Goal: Task Accomplishment & Management: Use online tool/utility

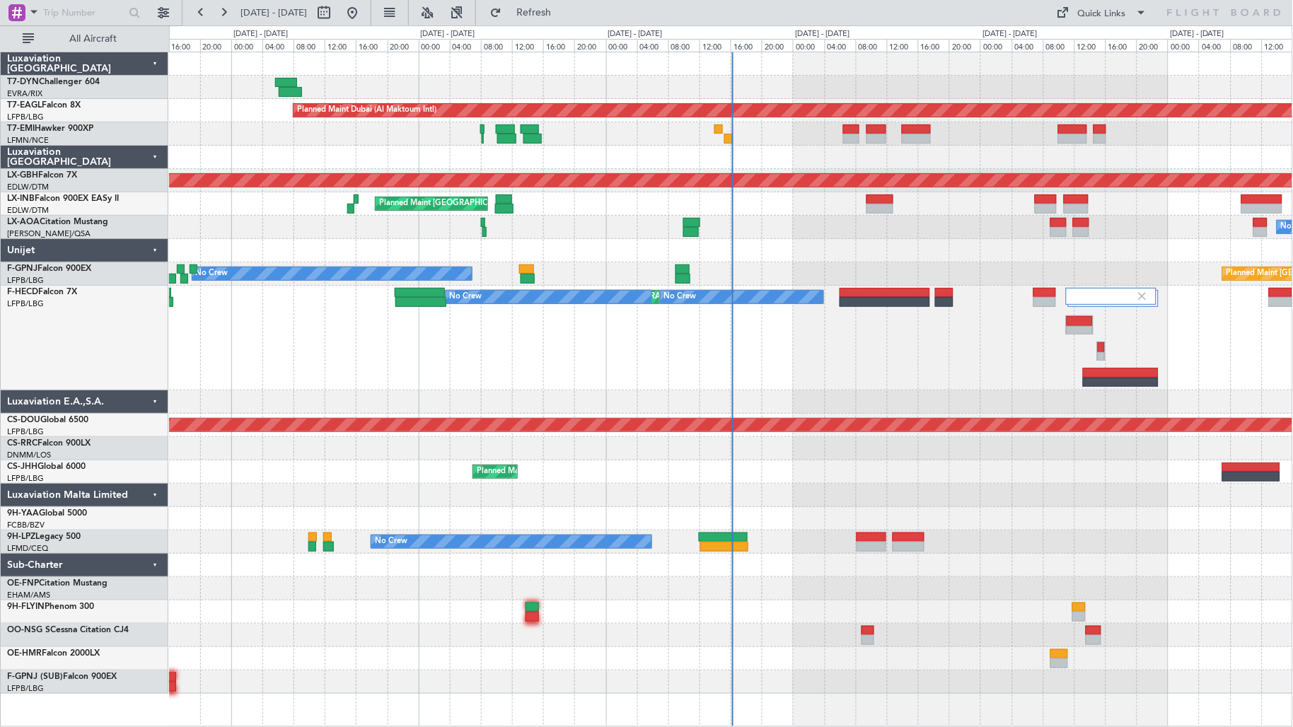
click at [78, 33] on fb-flight-board "[DATE] - [DATE] Refresh Quick Links All Aircraft Planned Maint [GEOGRAPHIC_DATA…" at bounding box center [646, 369] width 1293 height 716
click at [78, 34] on span "All Aircraft" at bounding box center [93, 39] width 112 height 10
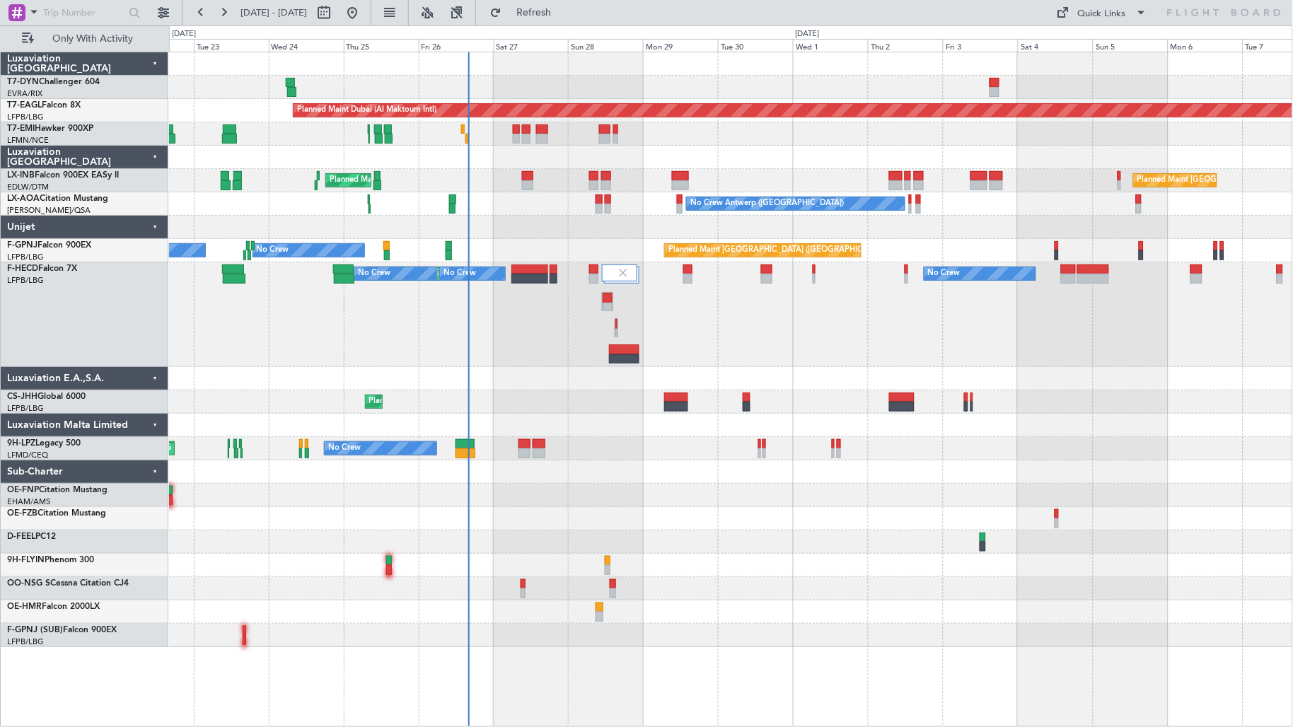
click at [513, 193] on div "Planned Maint Dubai (Al Maktoum Intl) Unplanned Maint [GEOGRAPHIC_DATA] ([GEOGR…" at bounding box center [731, 349] width 1124 height 595
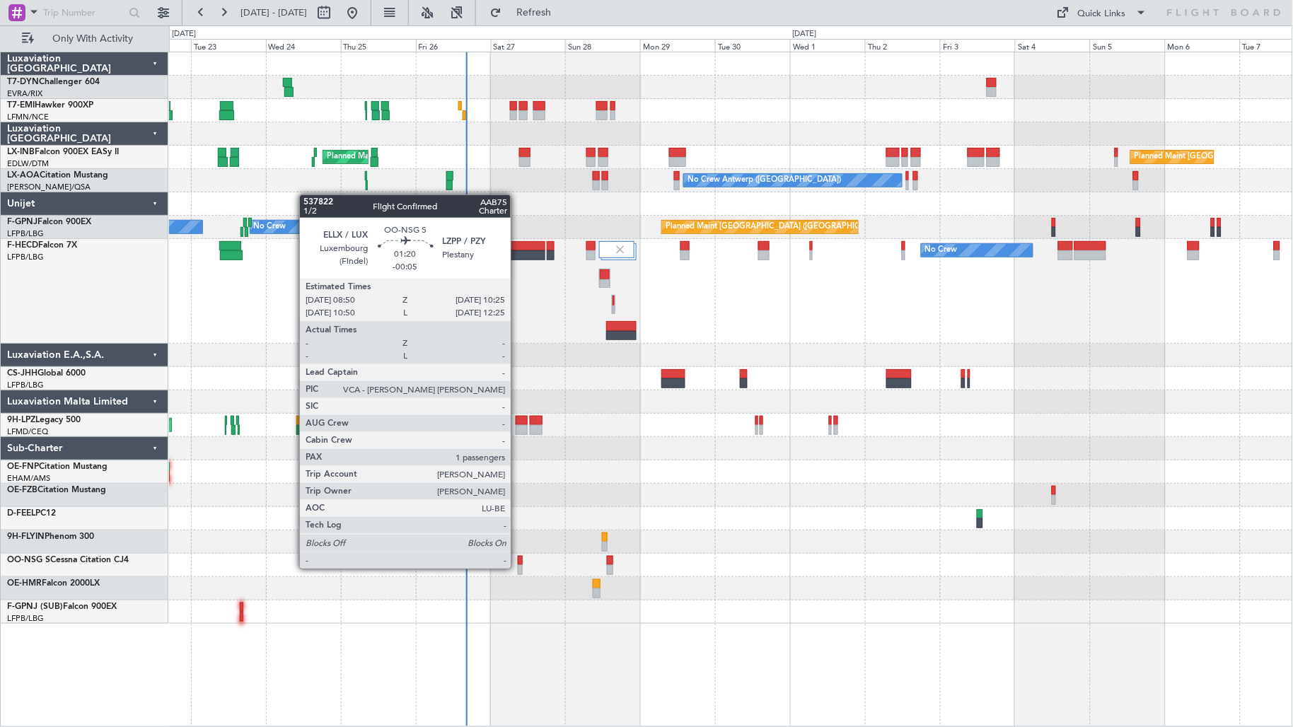
click at [518, 567] on div at bounding box center [520, 570] width 5 height 10
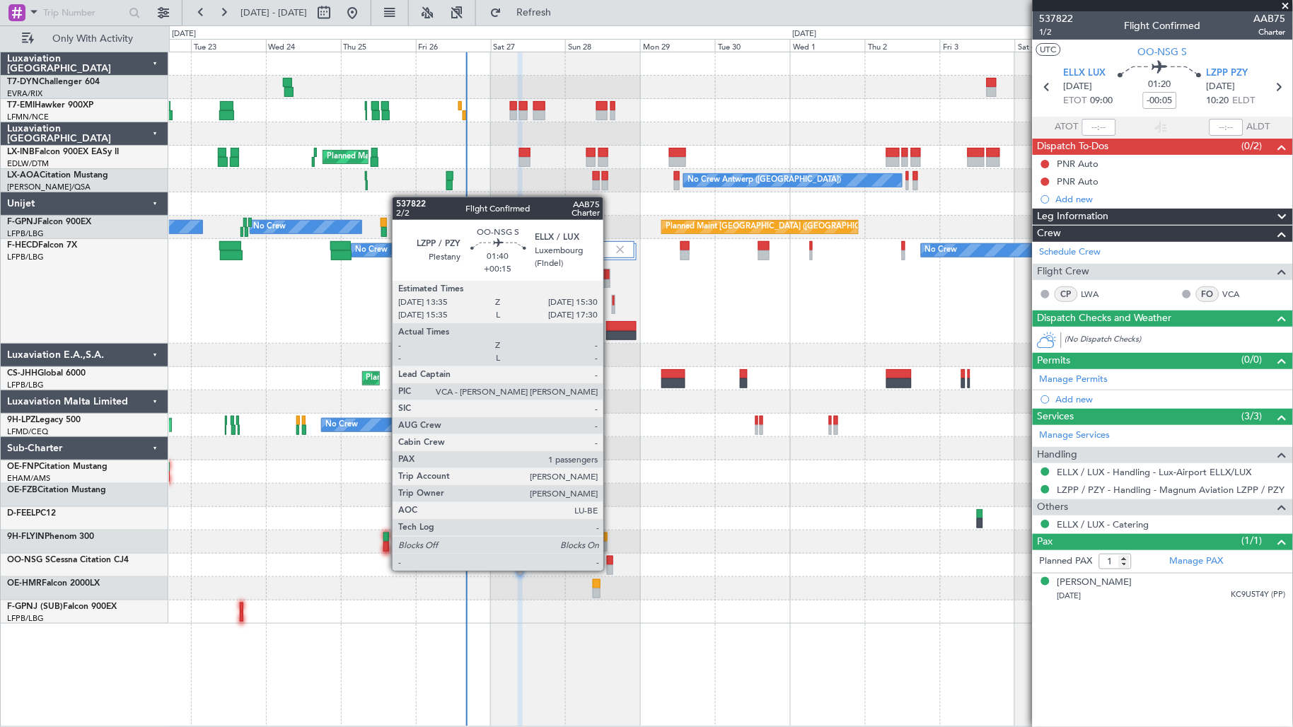
click at [610, 569] on div at bounding box center [610, 570] width 6 height 10
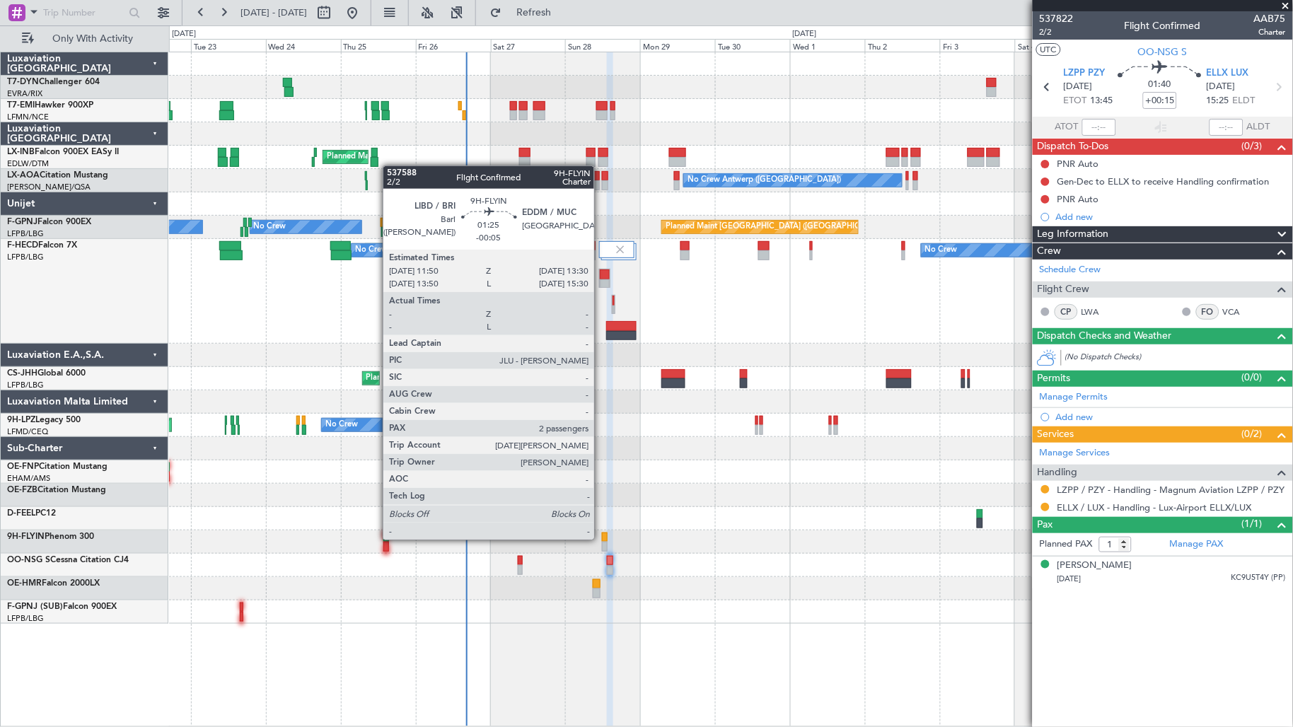
click at [602, 538] on div at bounding box center [605, 538] width 6 height 10
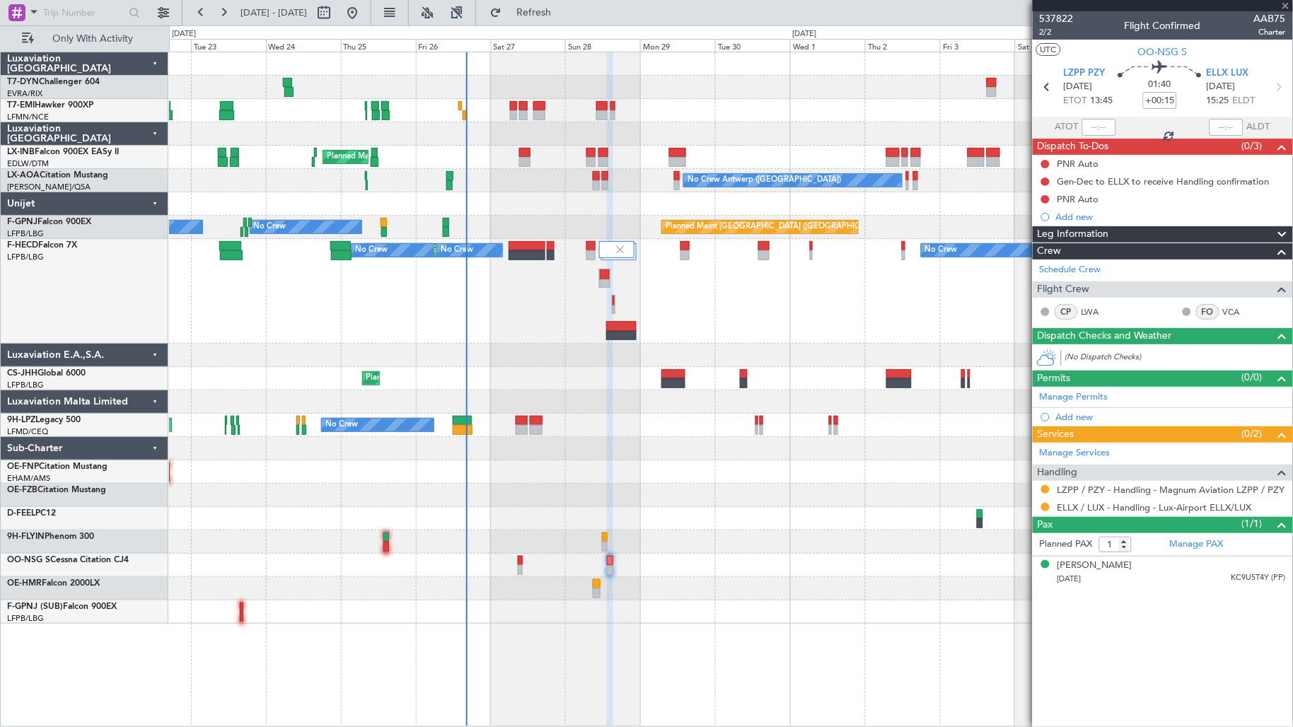
type input "-00:05"
type input "2"
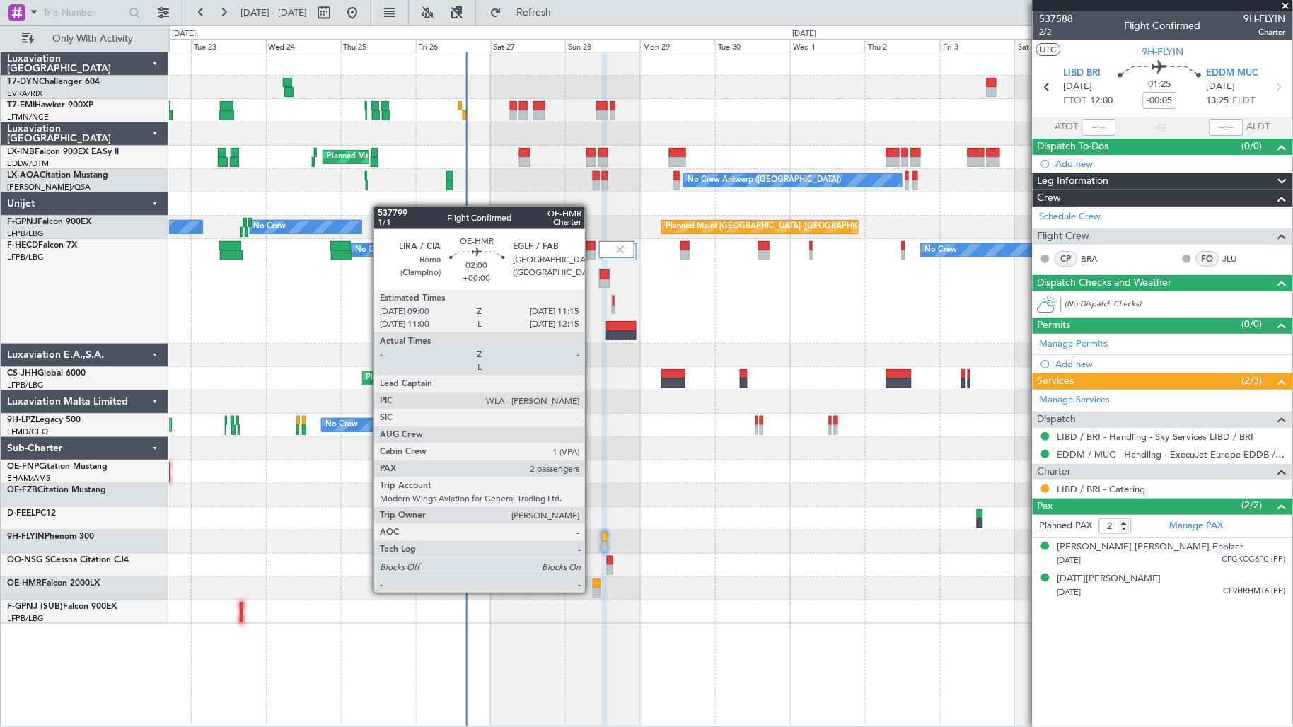
click at [593, 591] on div at bounding box center [596, 593] width 7 height 10
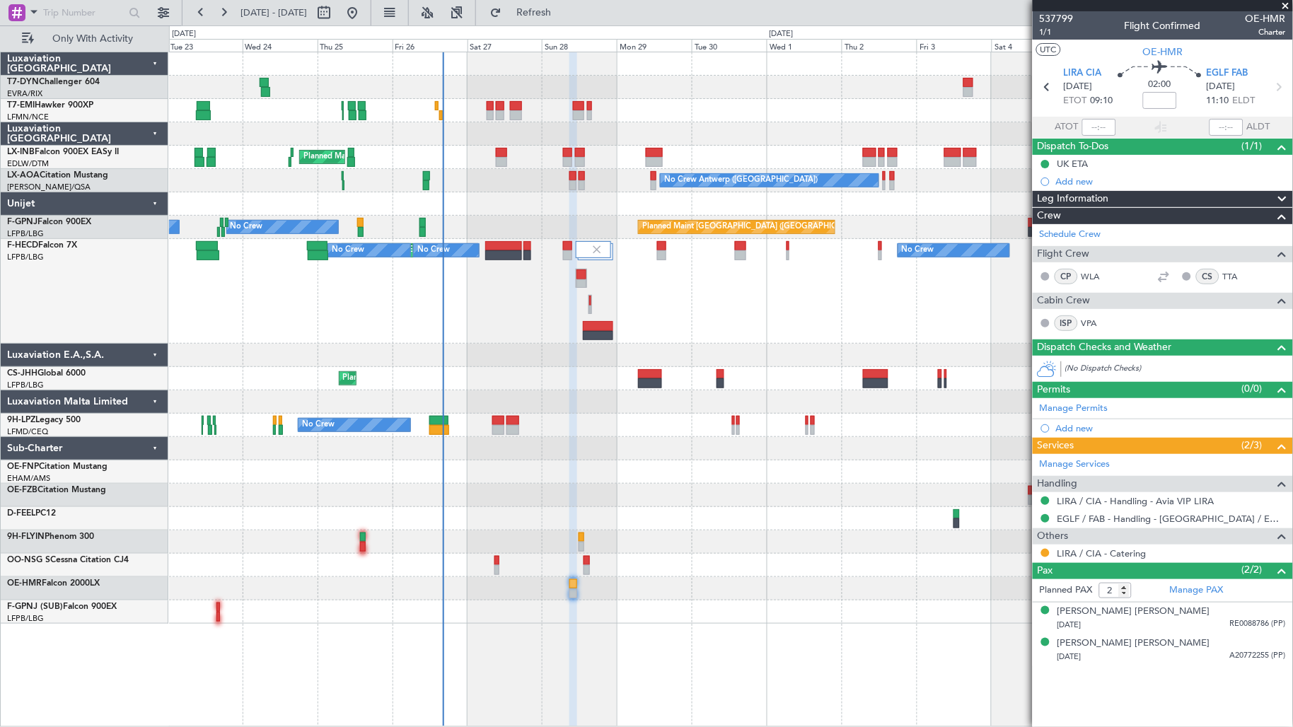
click at [534, 382] on div "Planned Maint [GEOGRAPHIC_DATA] Planned Maint [GEOGRAPHIC_DATA] ([GEOGRAPHIC_DA…" at bounding box center [731, 337] width 1124 height 571
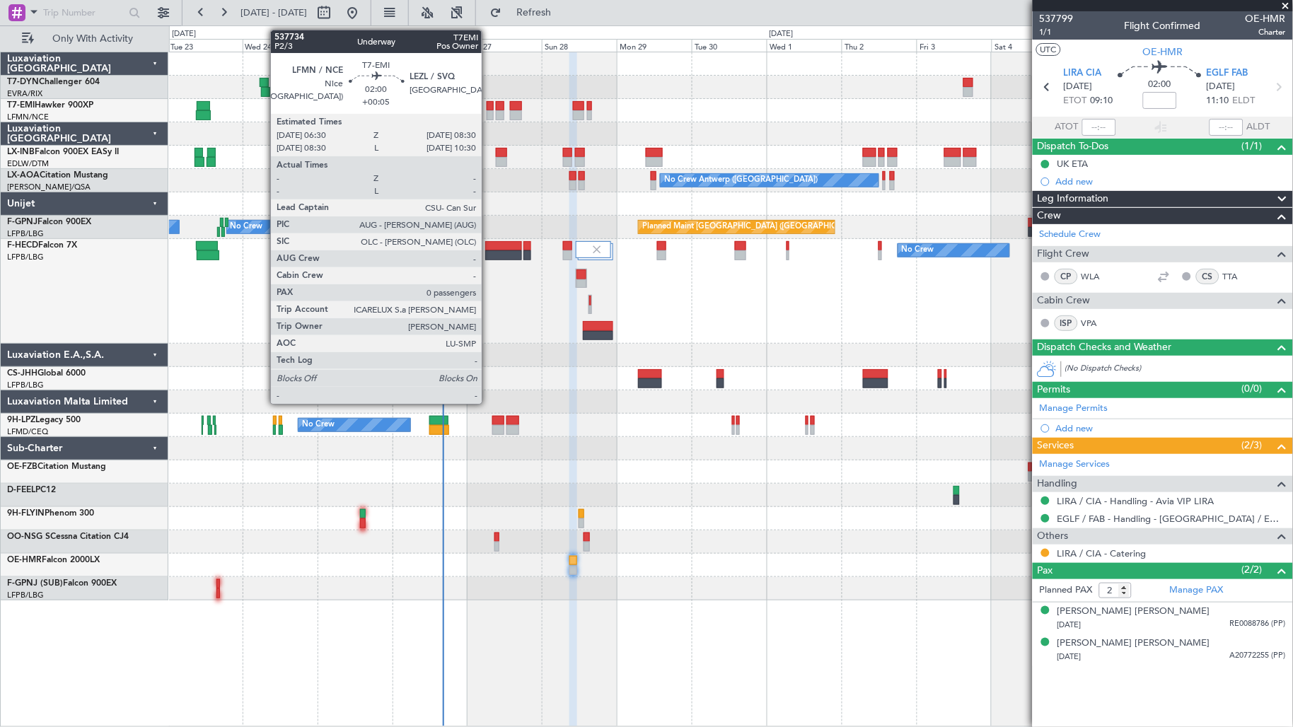
click at [489, 111] on div at bounding box center [490, 115] width 6 height 10
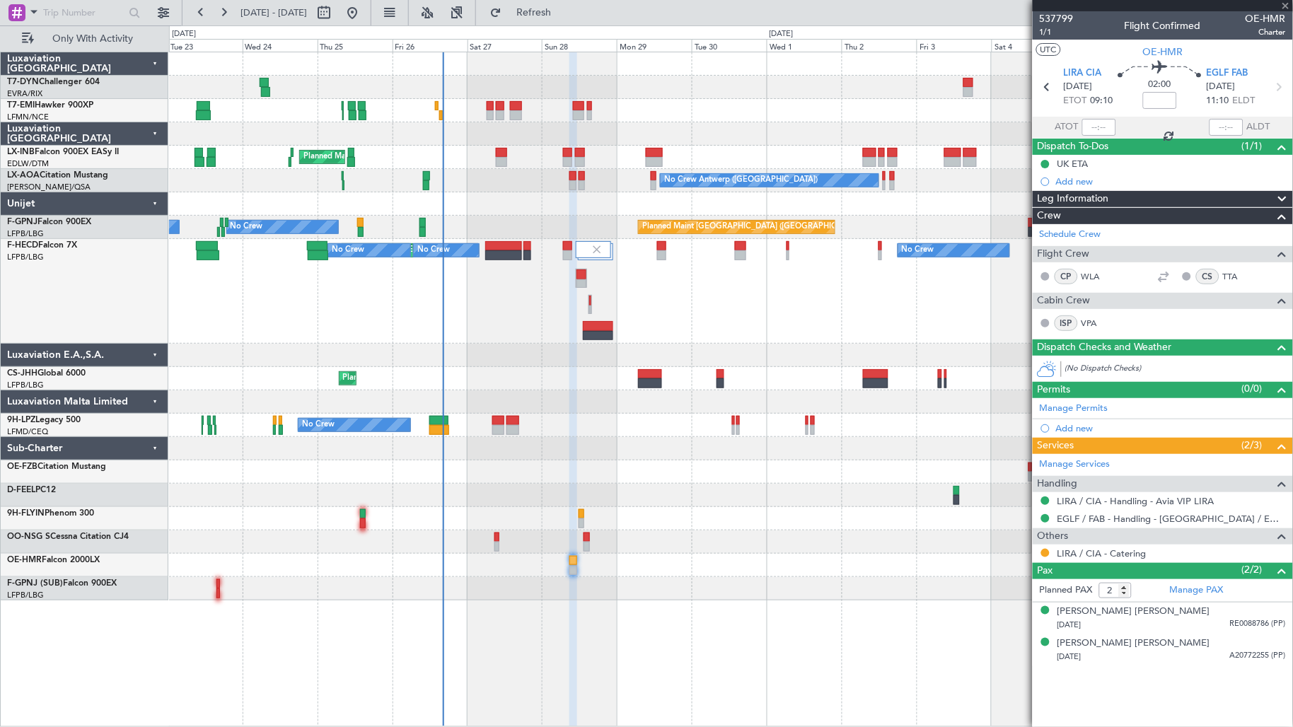
type input "+00:05"
type input "0"
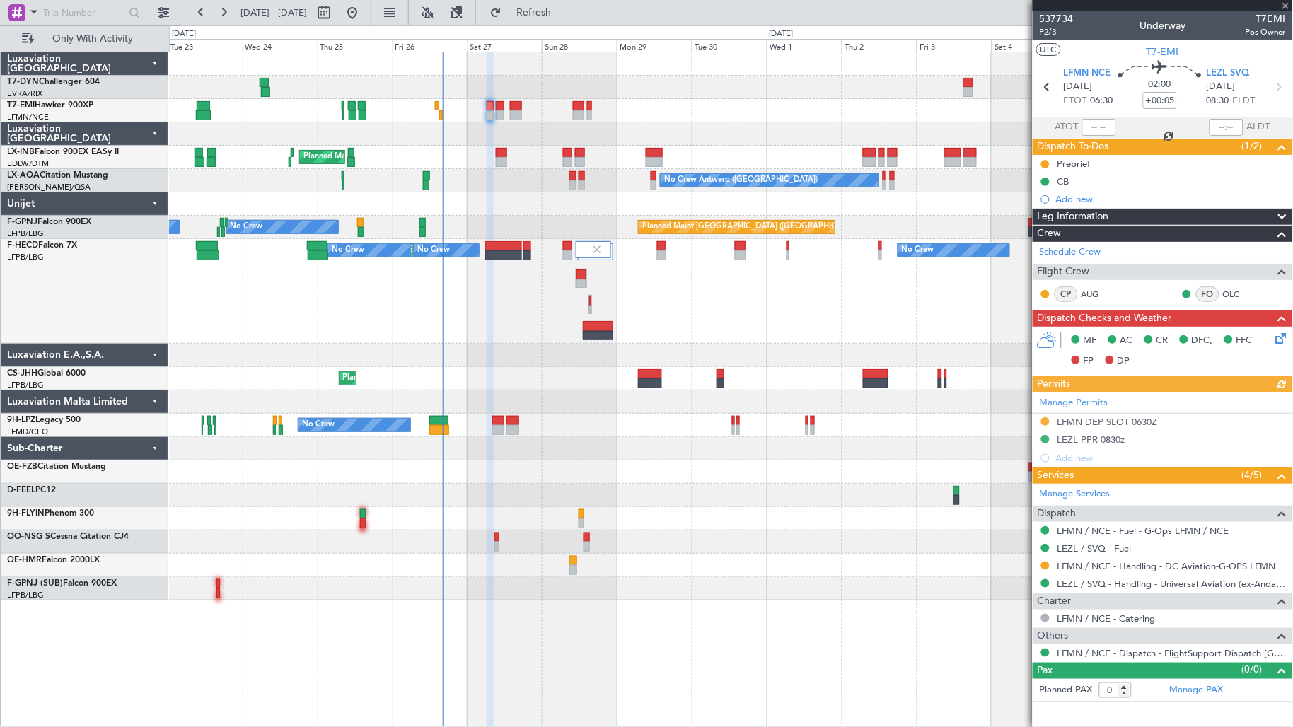
click at [504, 115] on div "Planned Maint [GEOGRAPHIC_DATA]" at bounding box center [731, 110] width 1124 height 23
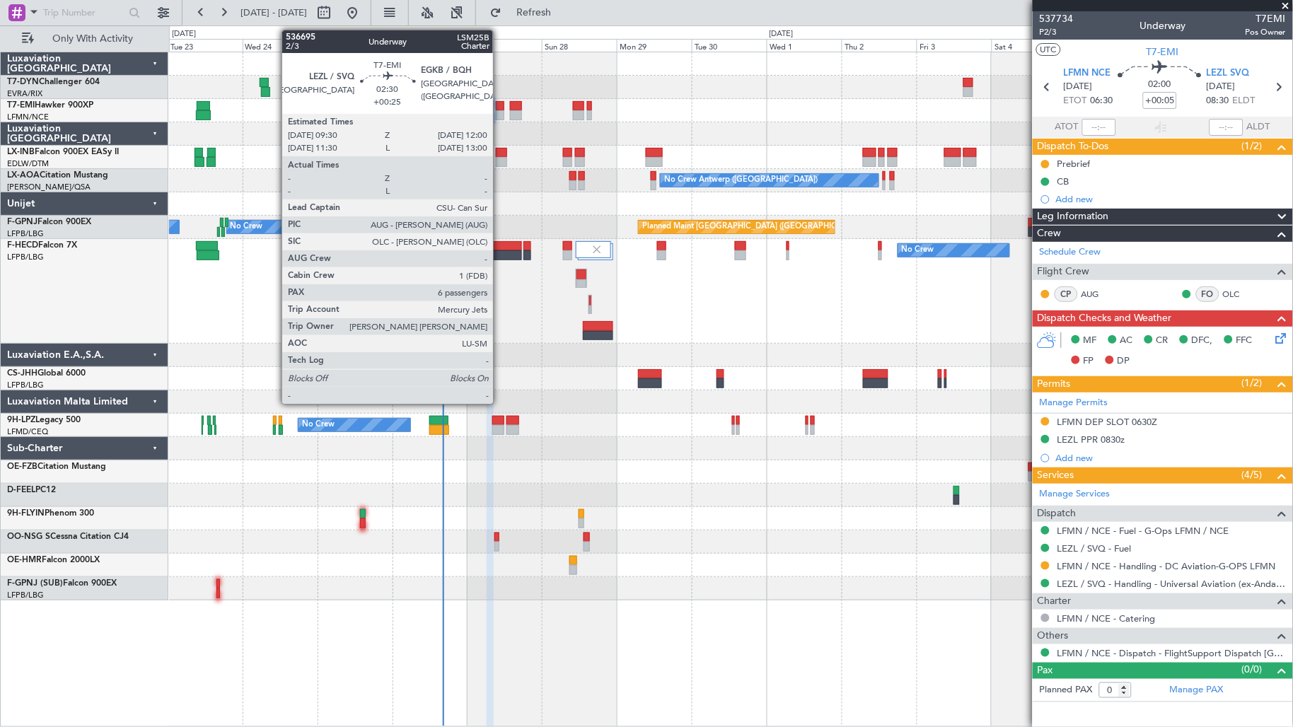
click at [500, 113] on div at bounding box center [500, 115] width 8 height 10
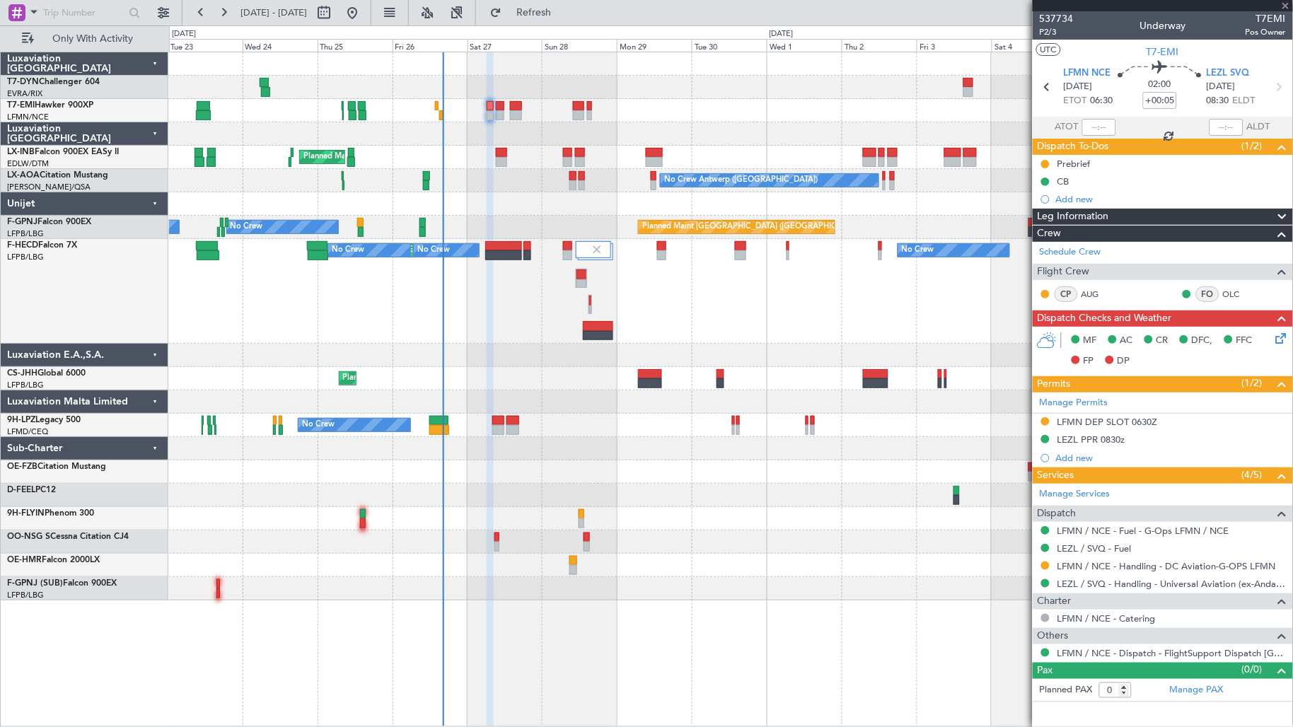
type input "+00:25"
type input "6"
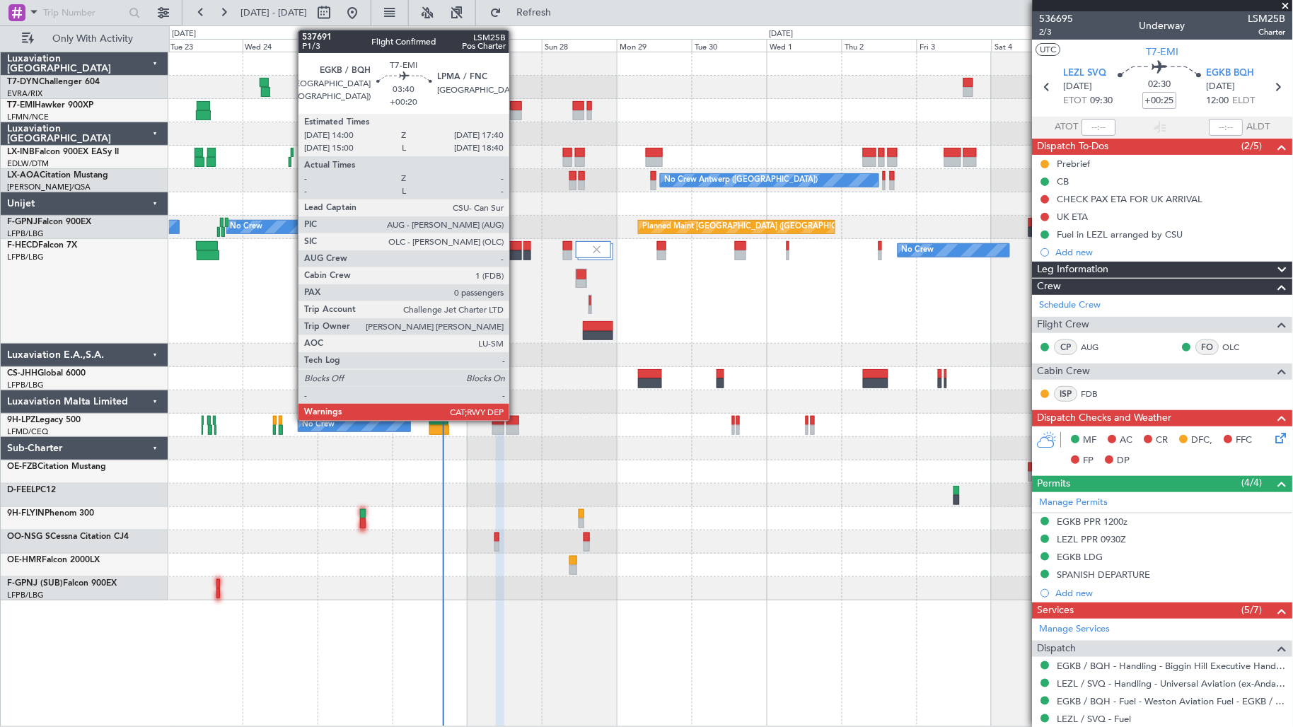
click at [516, 111] on div at bounding box center [516, 115] width 12 height 10
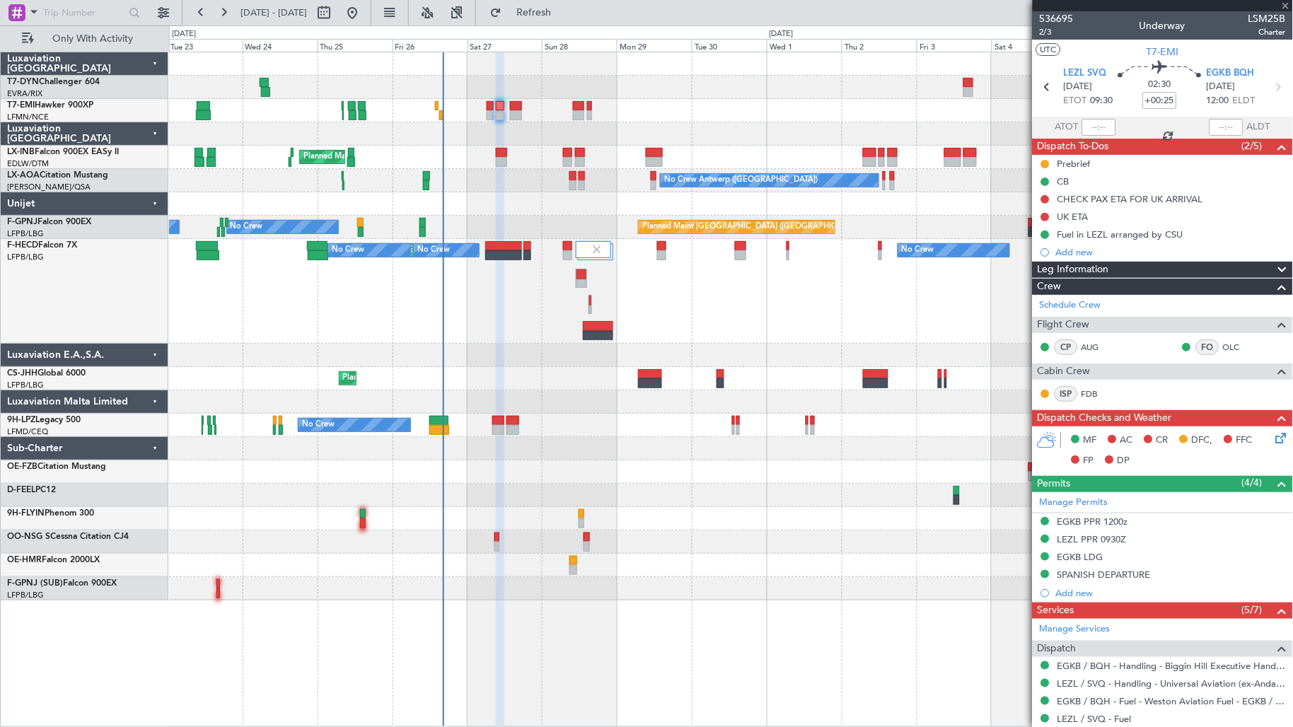
type input "+00:20"
type input "0"
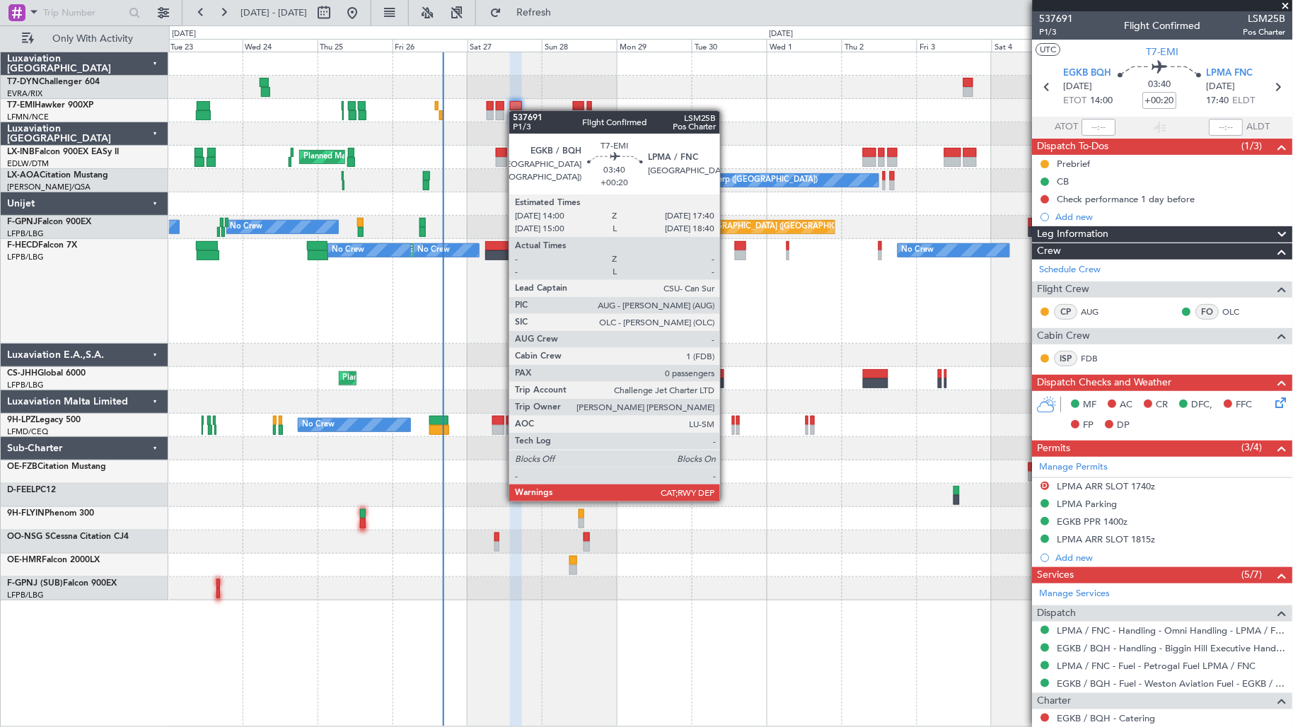
click at [516, 111] on div at bounding box center [516, 115] width 12 height 10
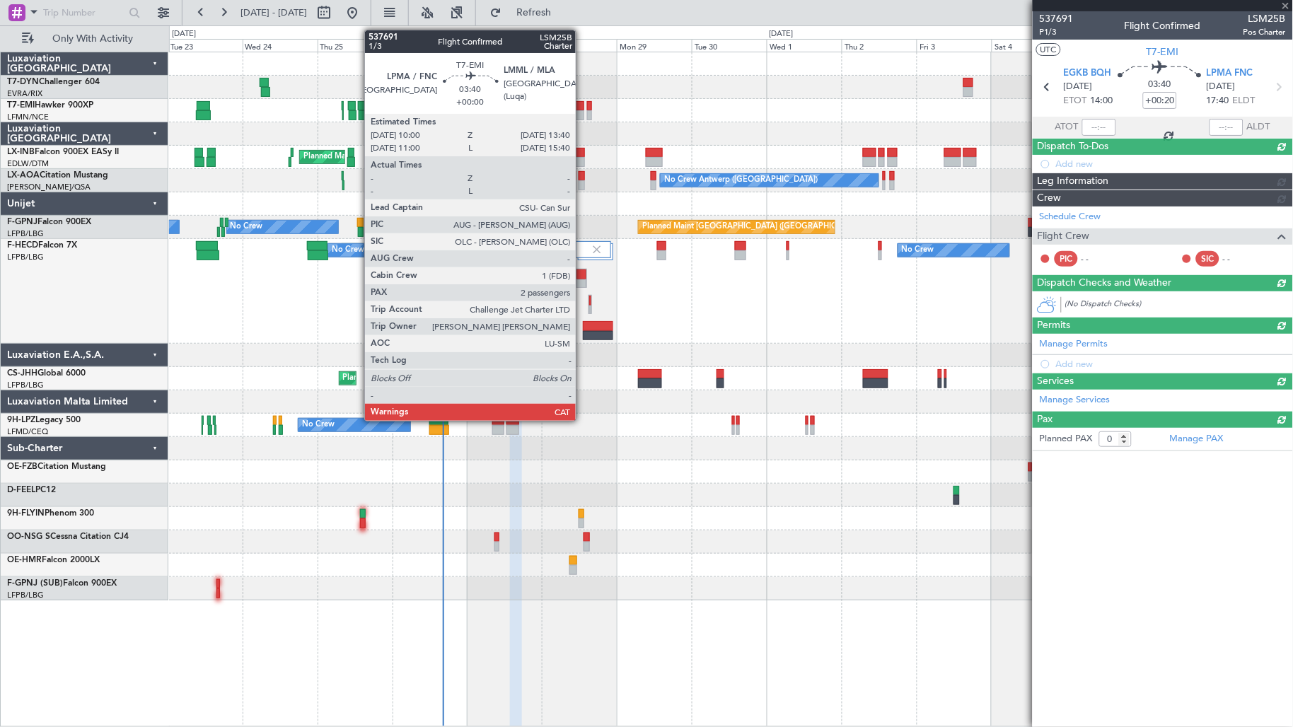
click at [583, 107] on div at bounding box center [579, 106] width 12 height 10
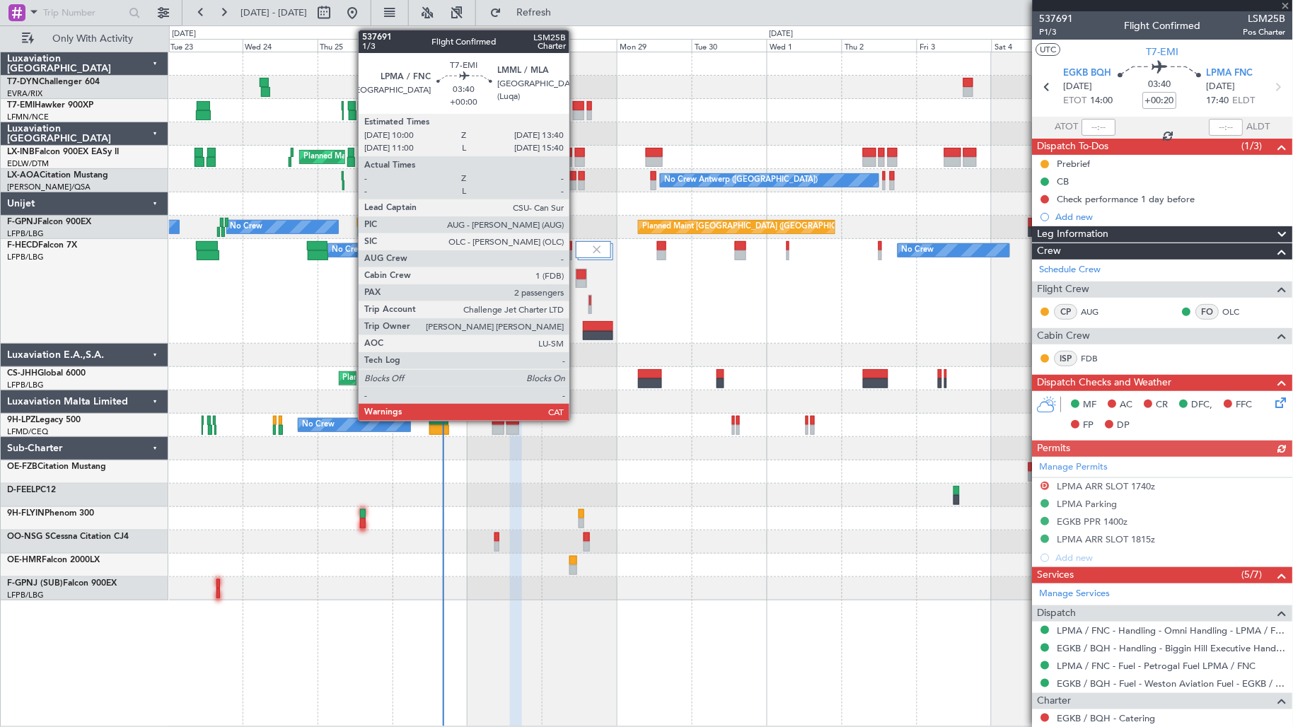
click at [576, 111] on div at bounding box center [579, 115] width 12 height 10
type input "2"
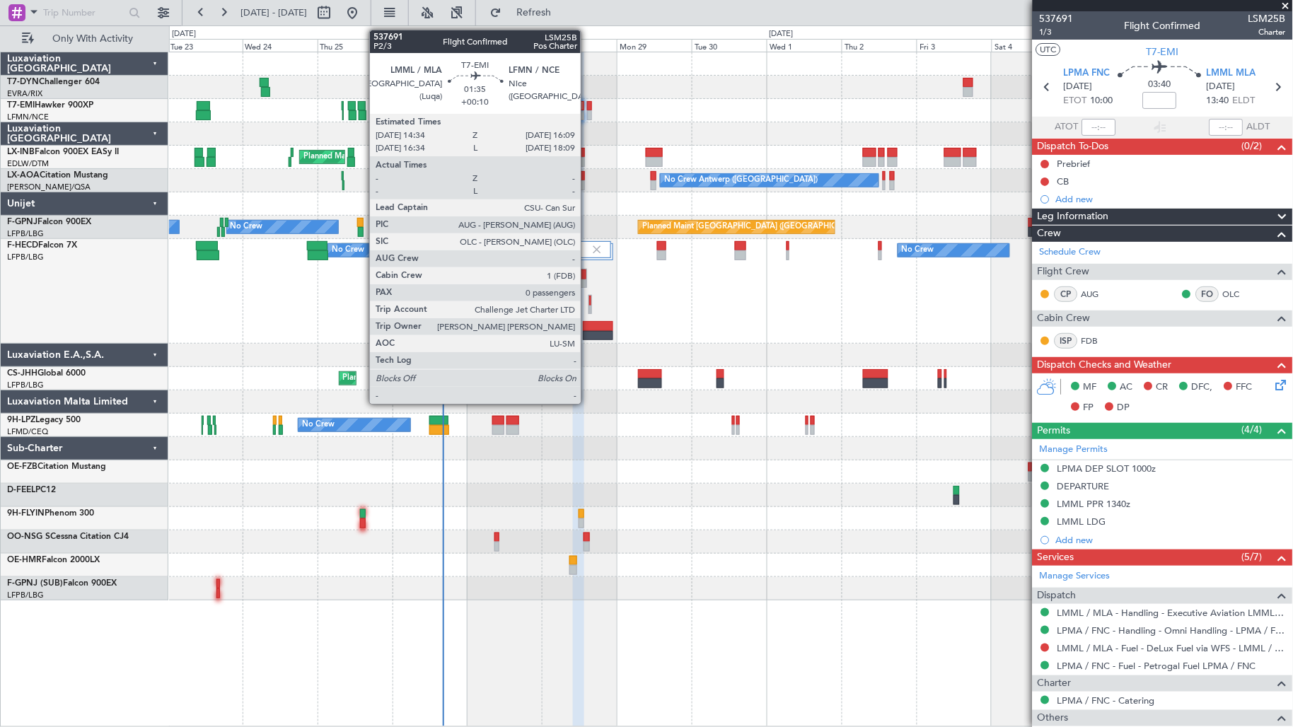
click at [588, 101] on div at bounding box center [589, 106] width 5 height 10
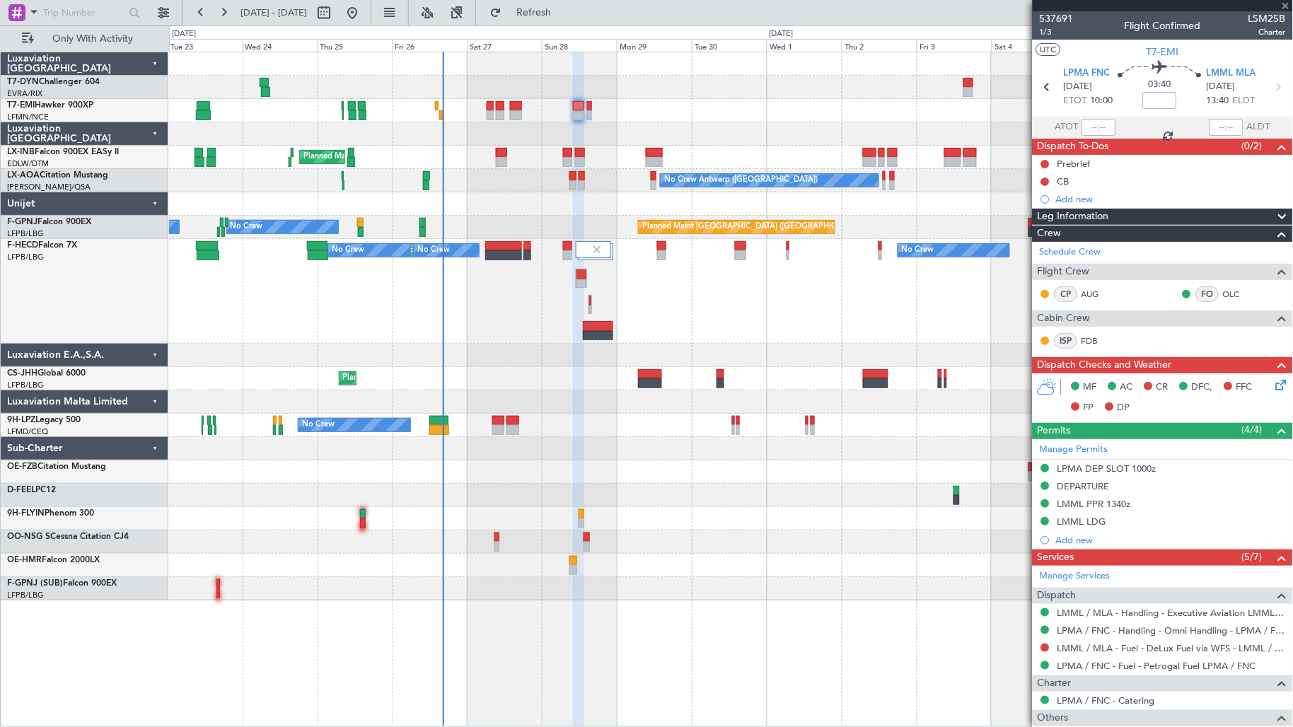
type input "+00:10"
type input "0"
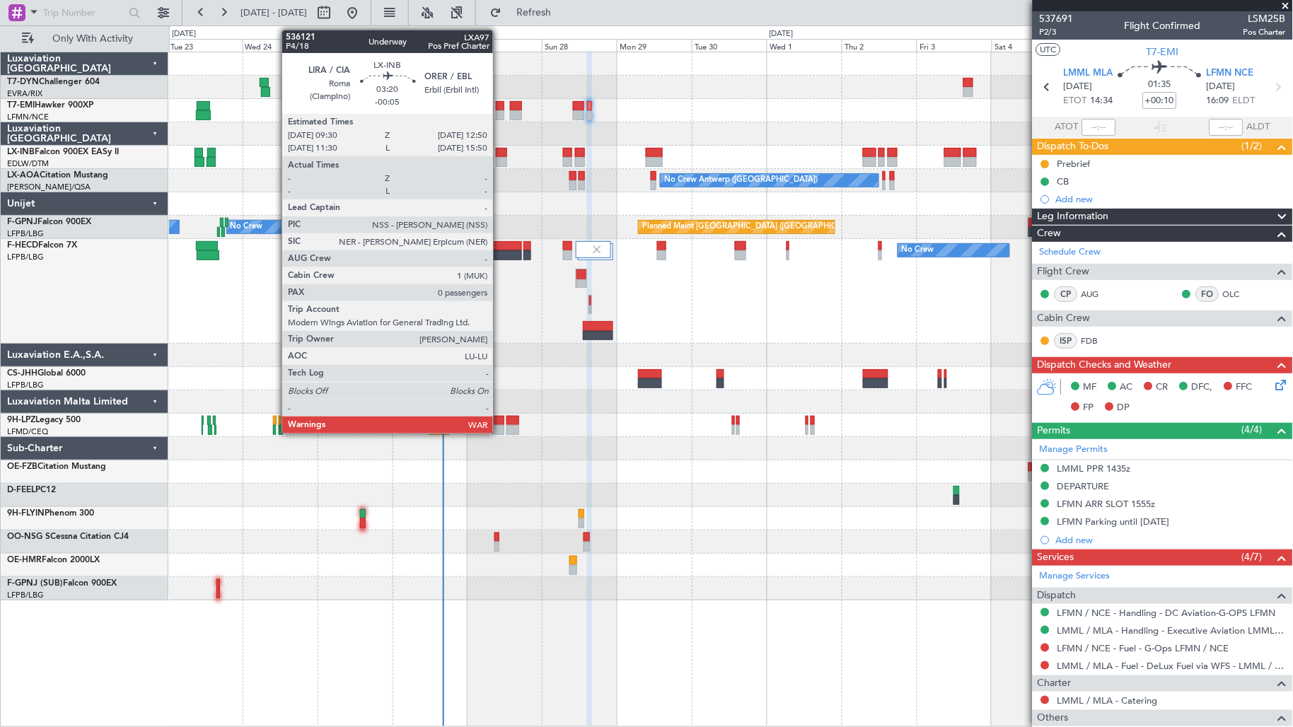
click at [500, 165] on div at bounding box center [501, 162] width 11 height 10
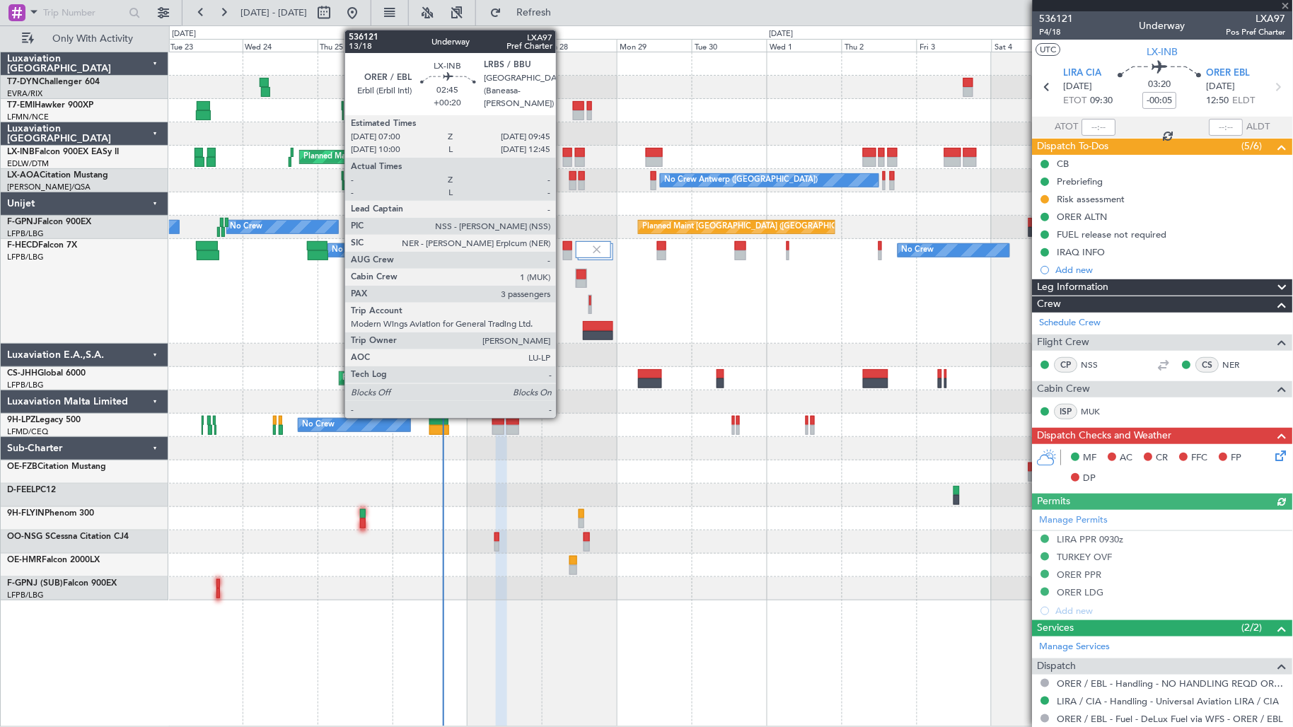
click at [563, 161] on div at bounding box center [567, 162] width 9 height 10
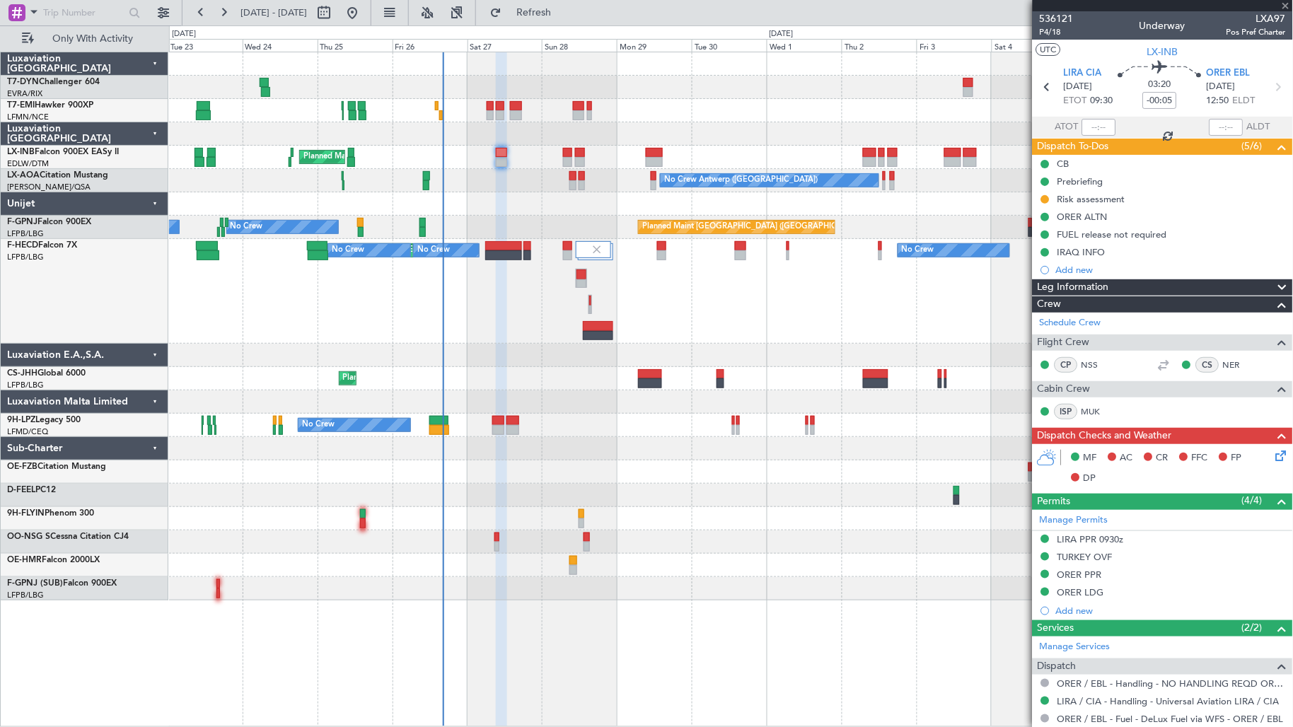
type input "+00:20"
type input "3"
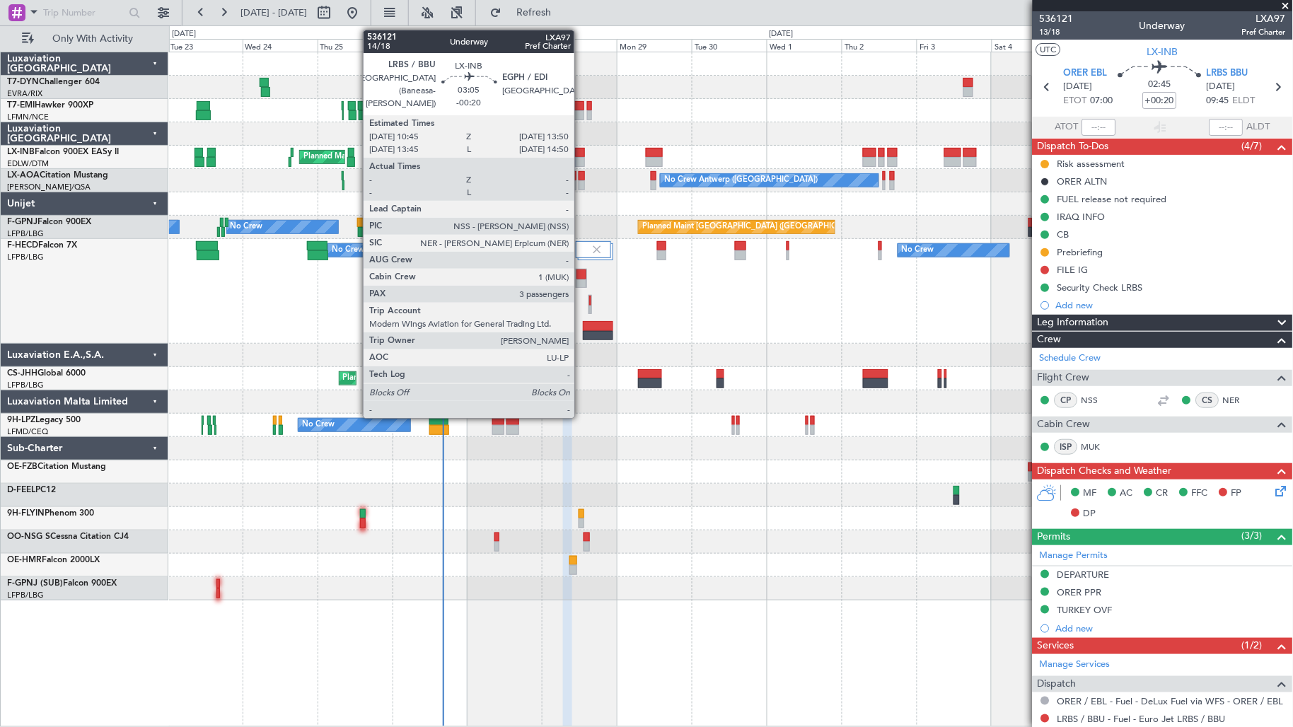
click at [581, 151] on div at bounding box center [580, 153] width 10 height 10
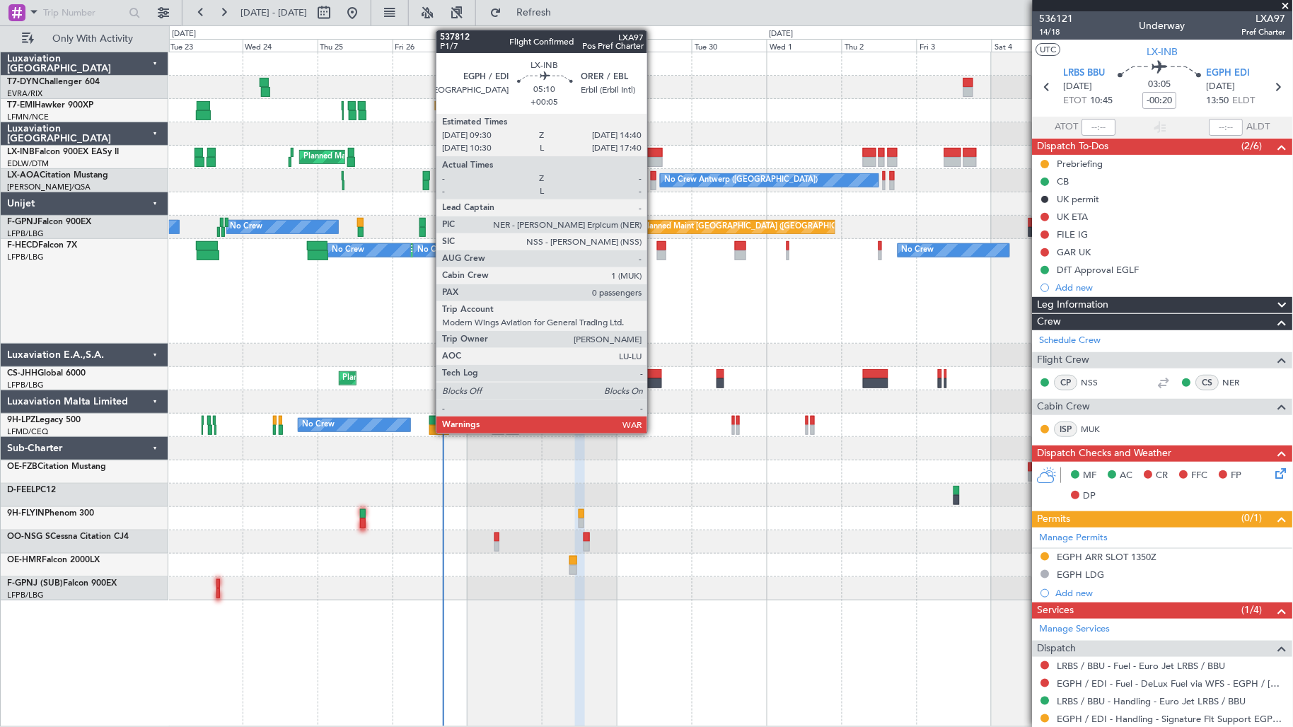
click at [654, 165] on div at bounding box center [654, 162] width 16 height 10
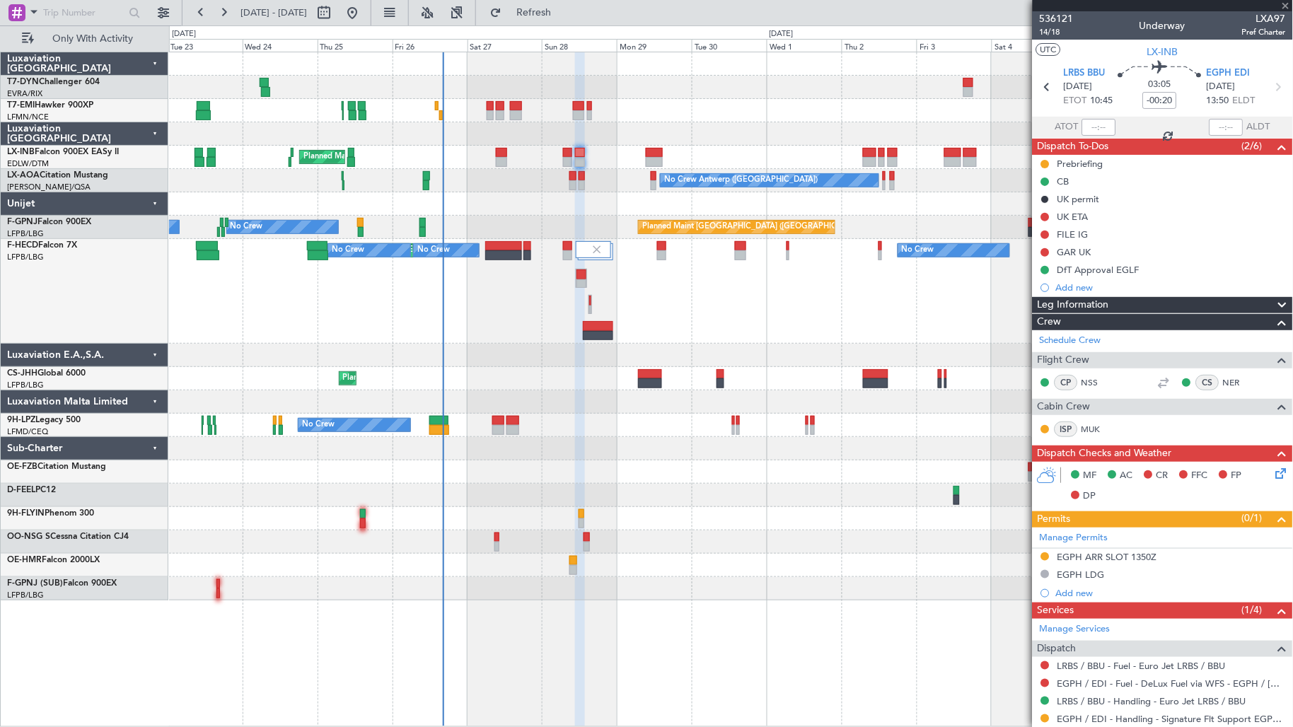
type input "+00:05"
type input "0"
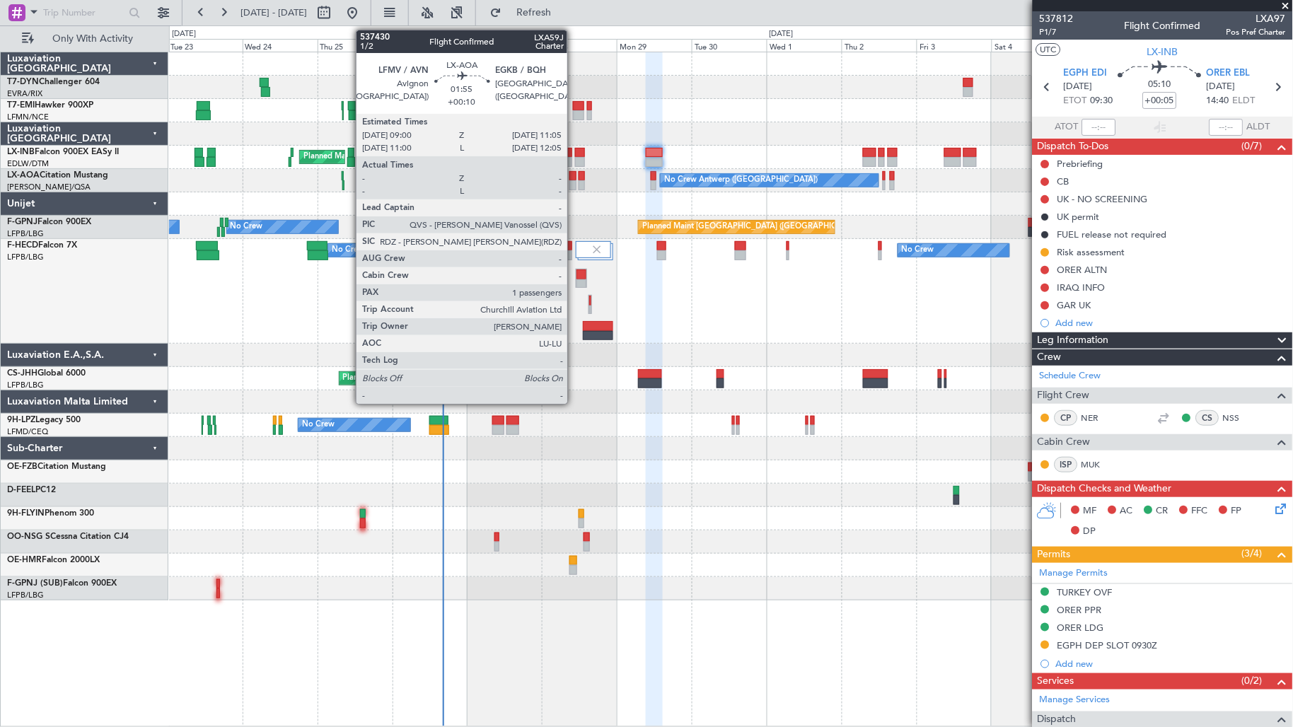
click at [574, 180] on div at bounding box center [572, 185] width 7 height 10
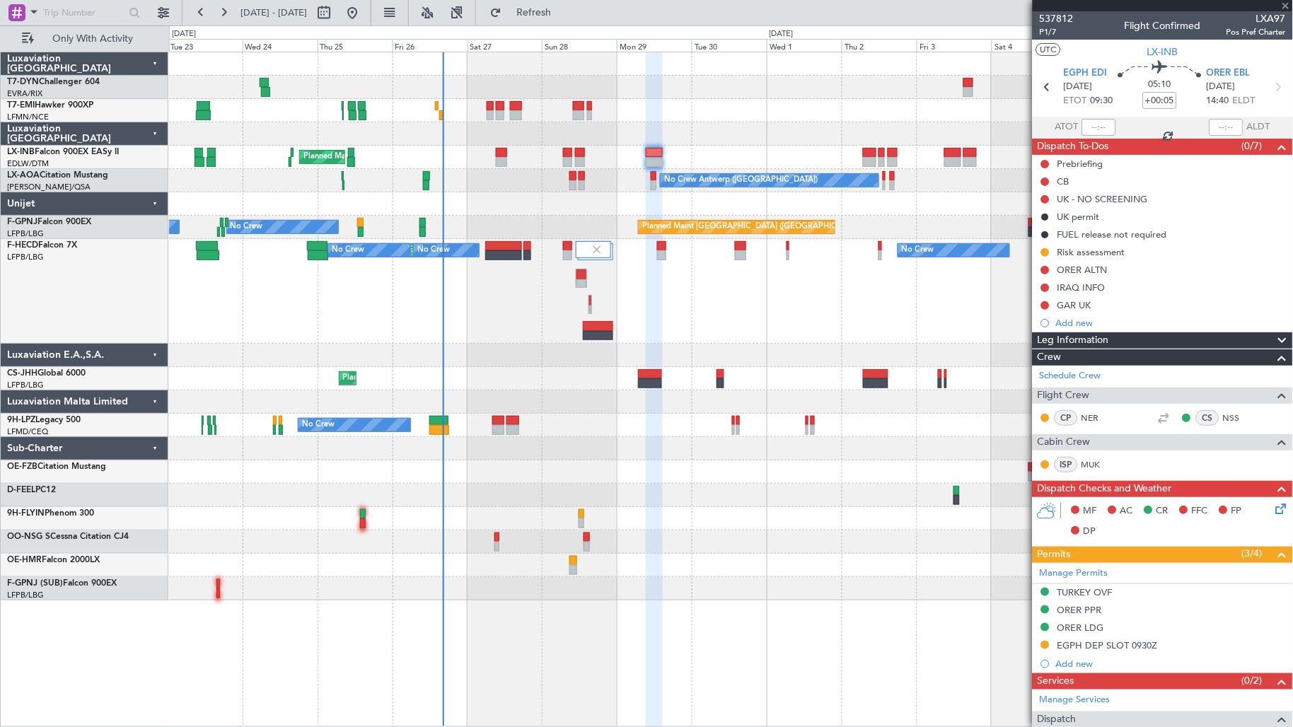
type input "+00:10"
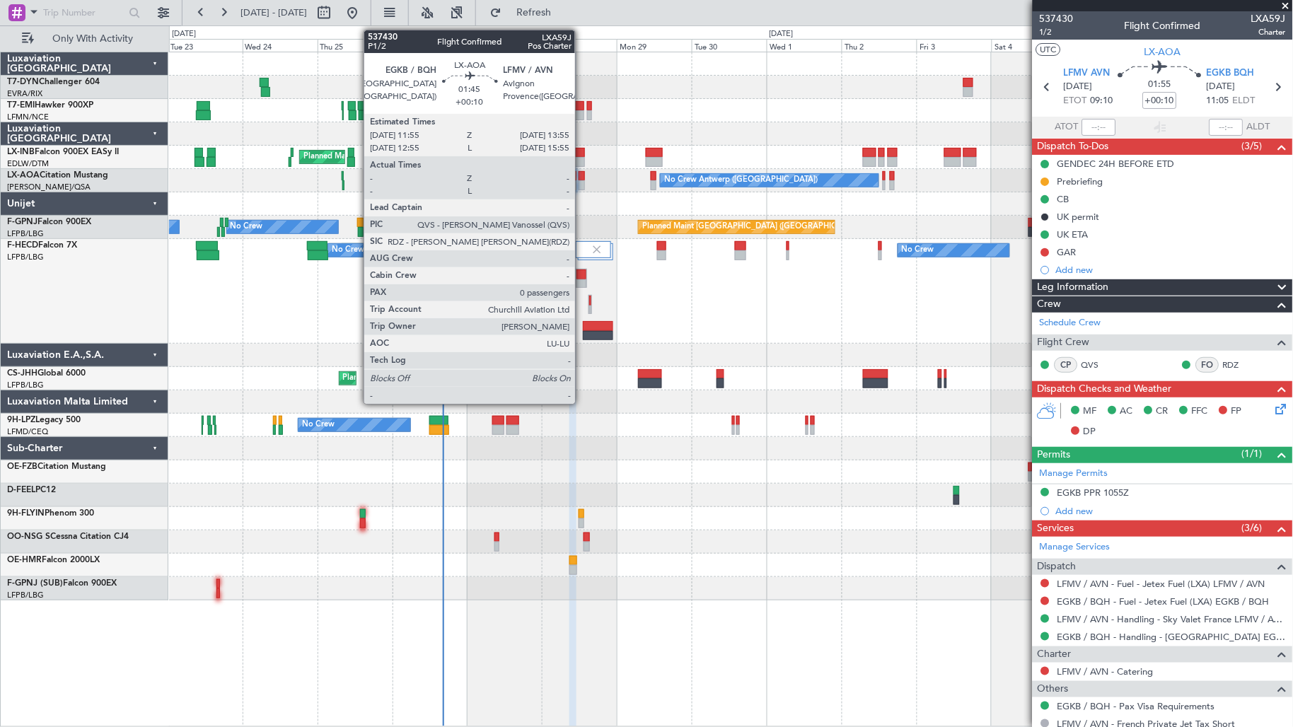
click at [582, 180] on div at bounding box center [582, 185] width 6 height 10
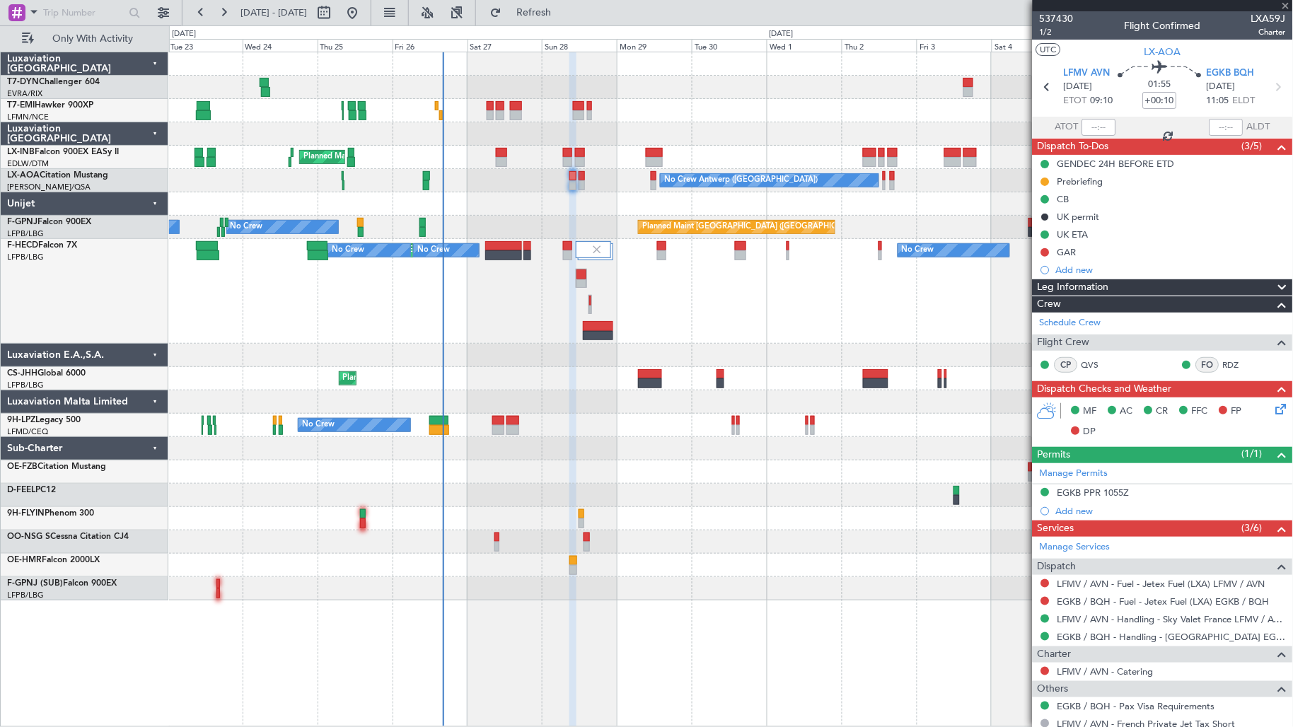
type input "0"
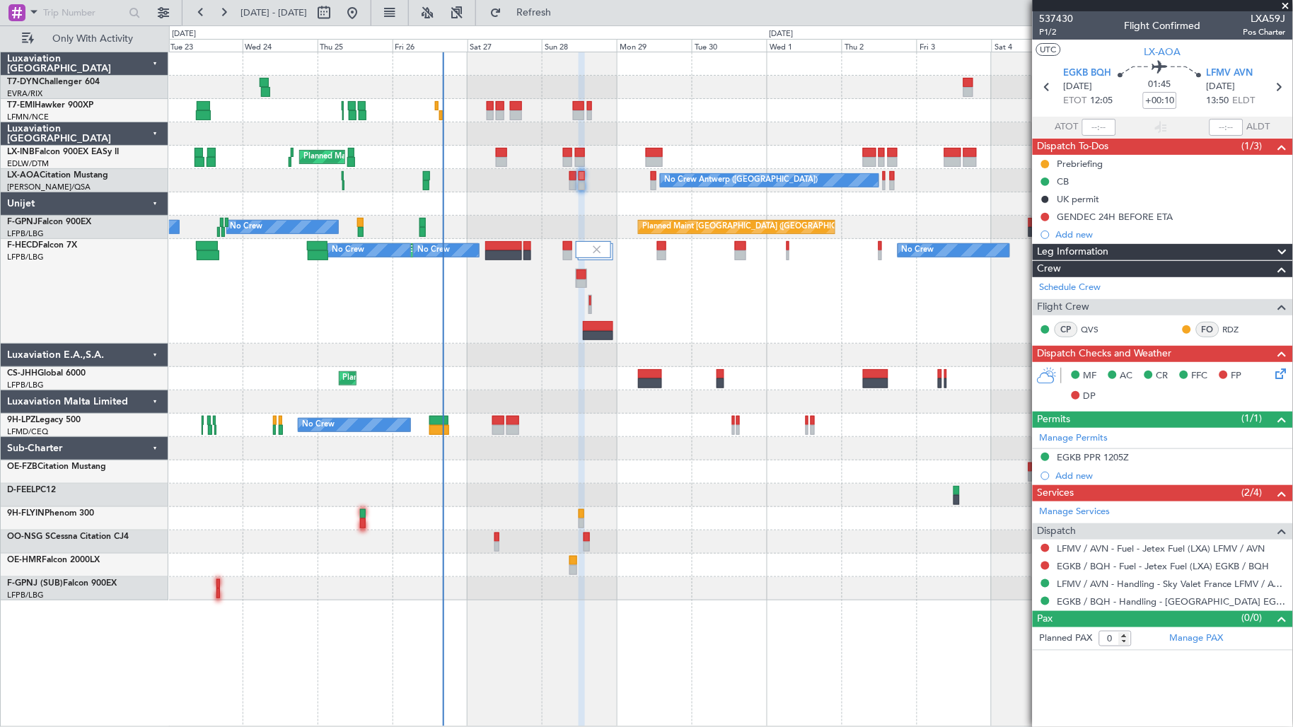
click at [653, 182] on div "No Crew Antwerp ([GEOGRAPHIC_DATA]) [GEOGRAPHIC_DATA] ([GEOGRAPHIC_DATA]) No Cr…" at bounding box center [731, 180] width 1124 height 23
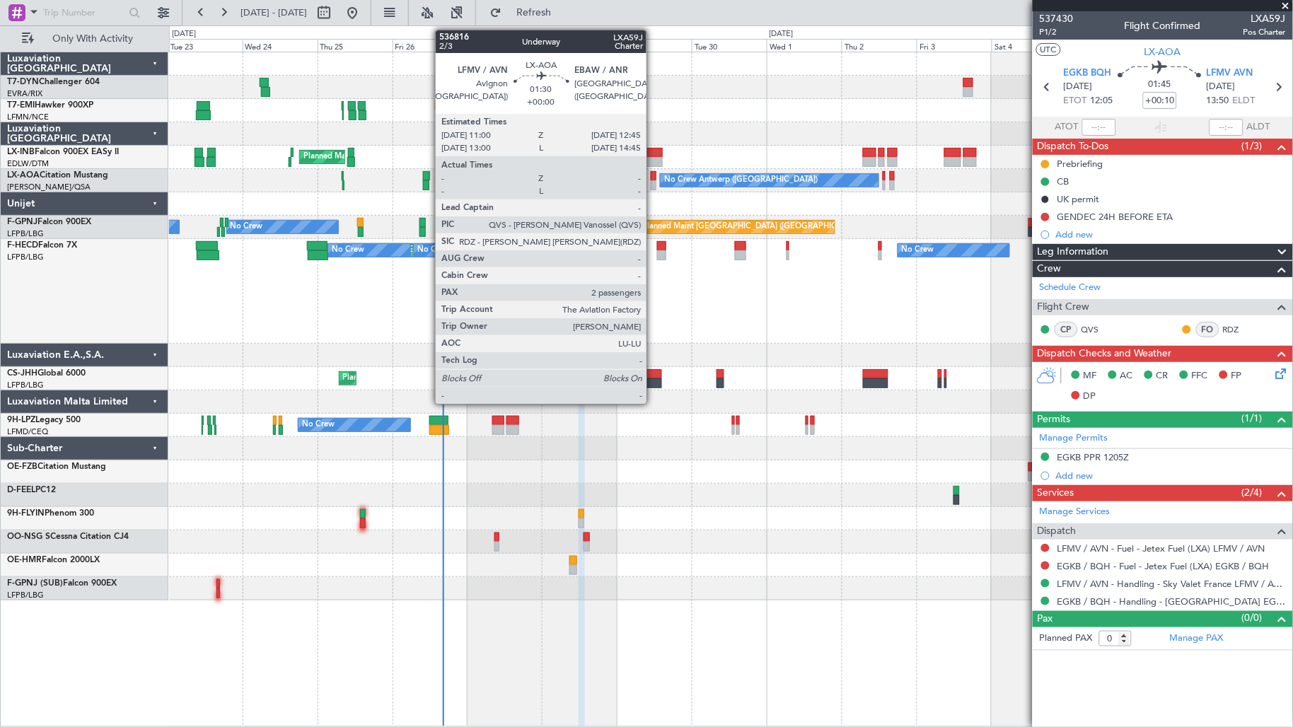
click at [653, 182] on div at bounding box center [654, 185] width 6 height 10
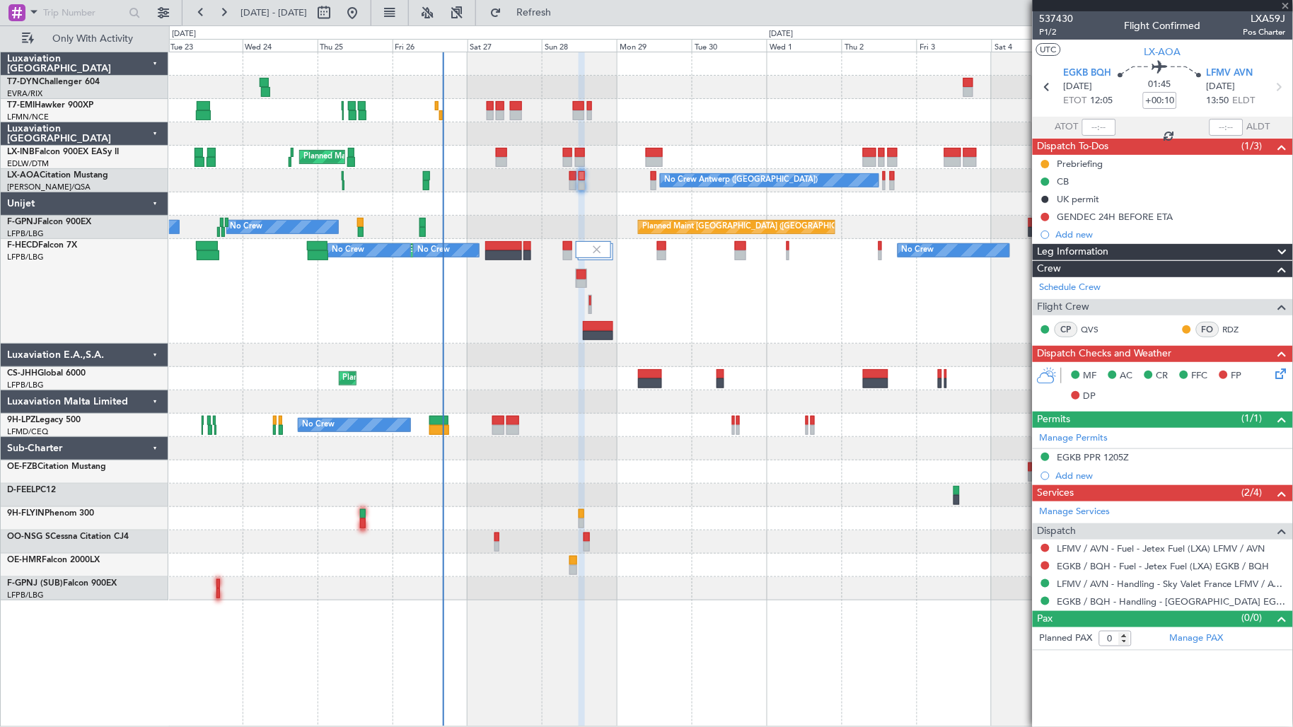
type input "2"
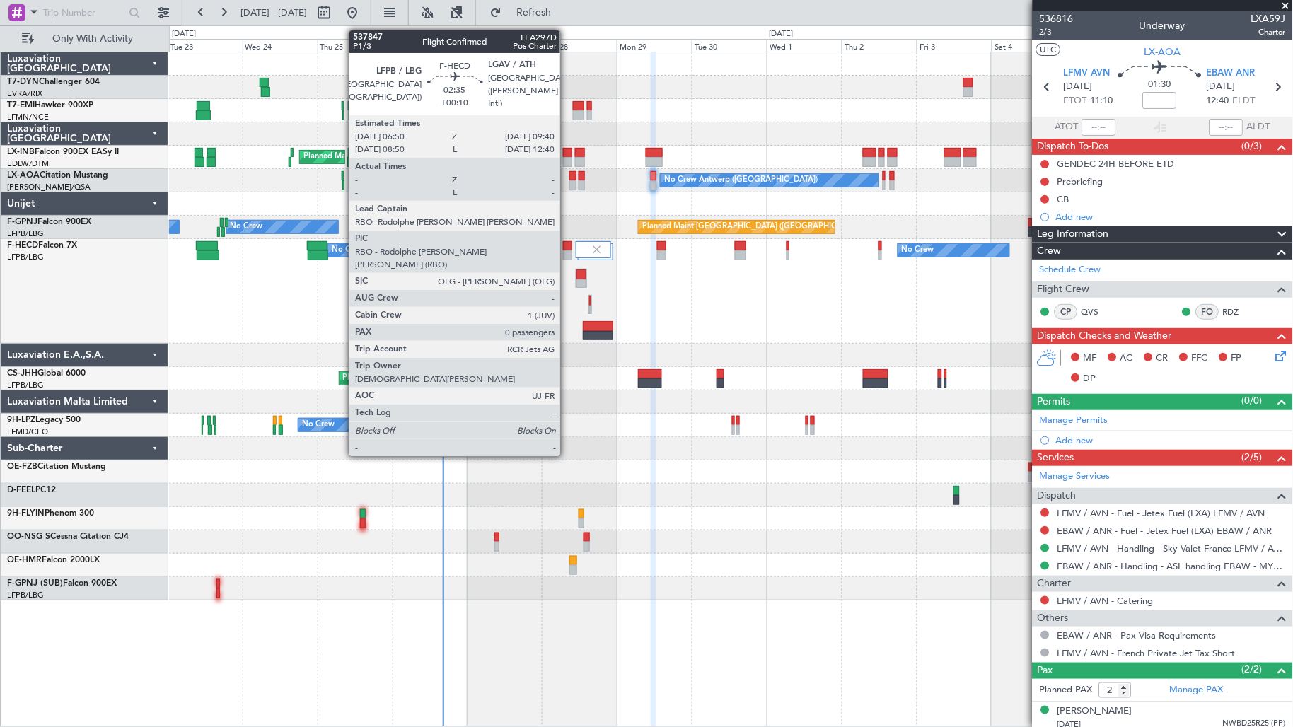
click at [567, 257] on div at bounding box center [567, 255] width 9 height 10
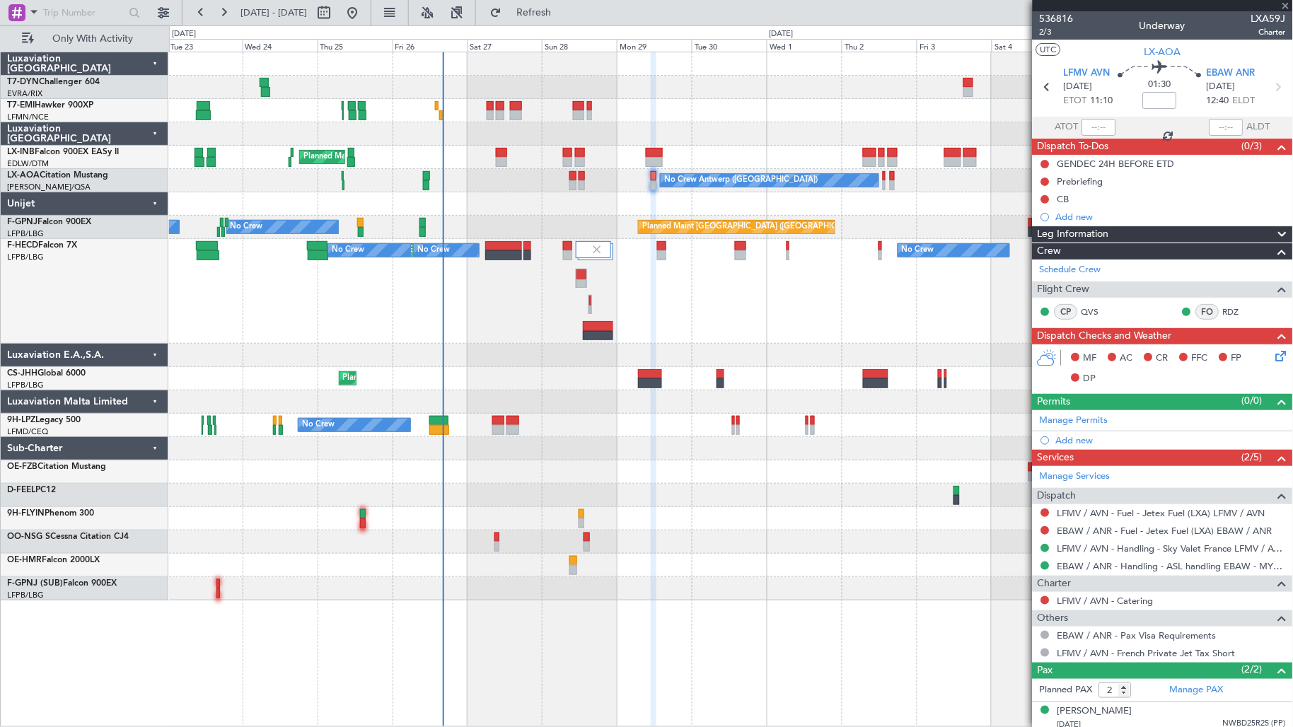
type input "+00:10"
type input "0"
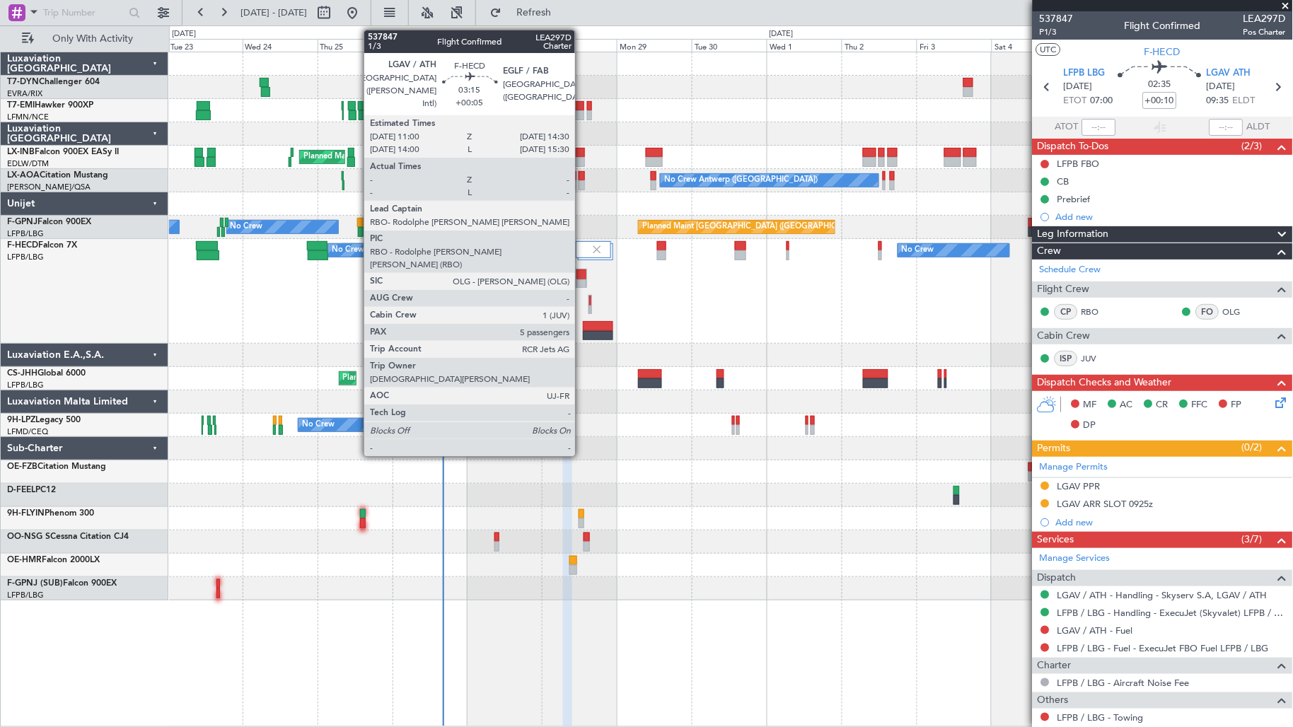
click at [582, 286] on div at bounding box center [581, 284] width 10 height 10
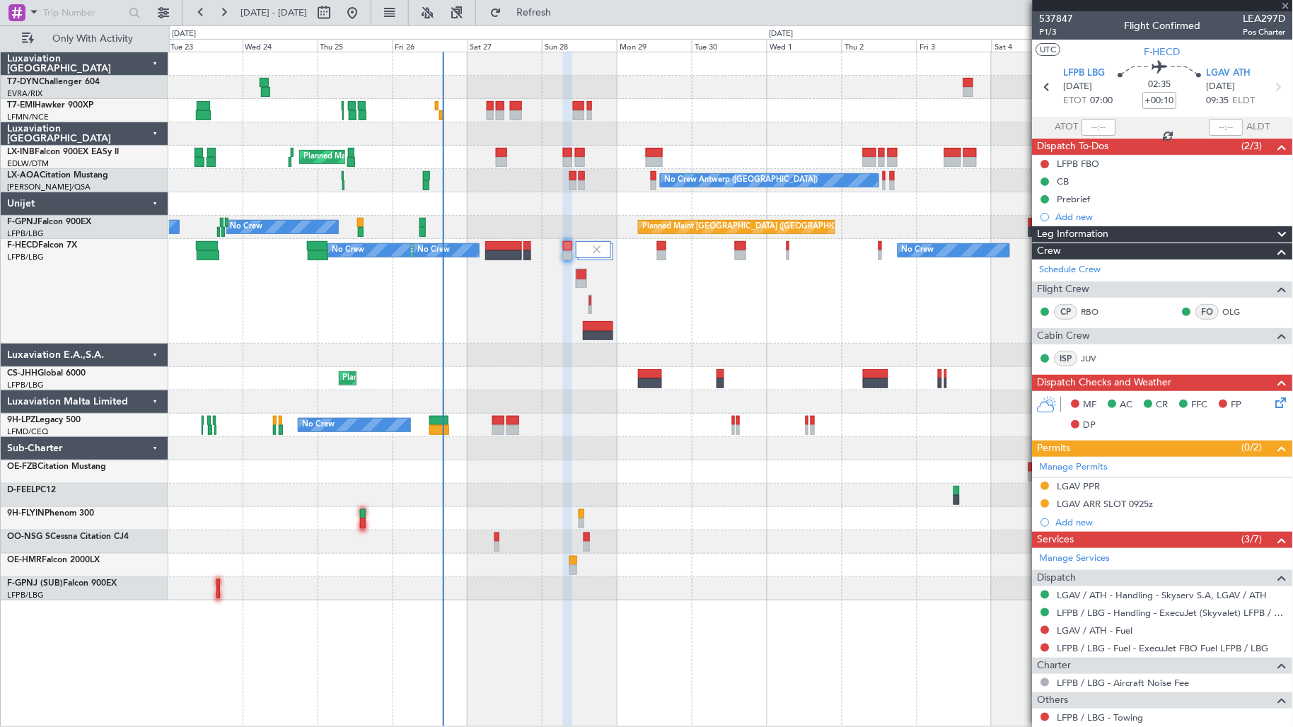
type input "+00:05"
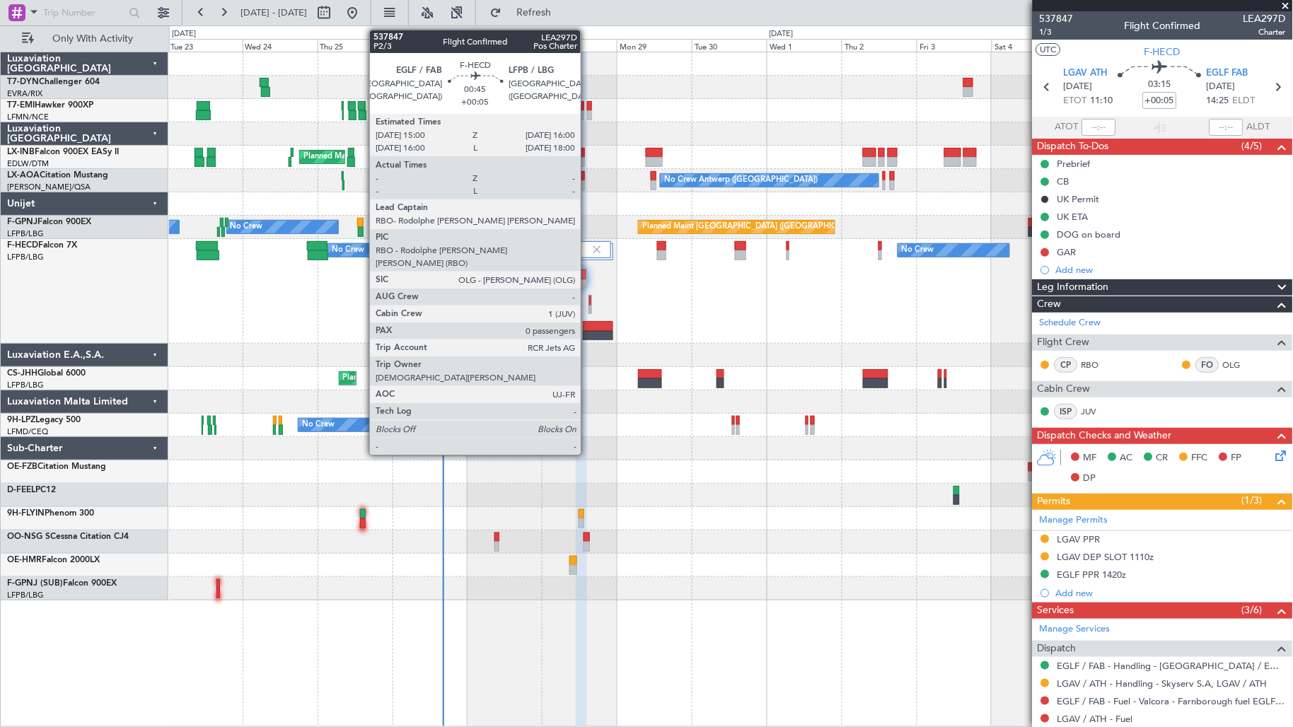
click at [588, 306] on div at bounding box center [590, 304] width 4 height 19
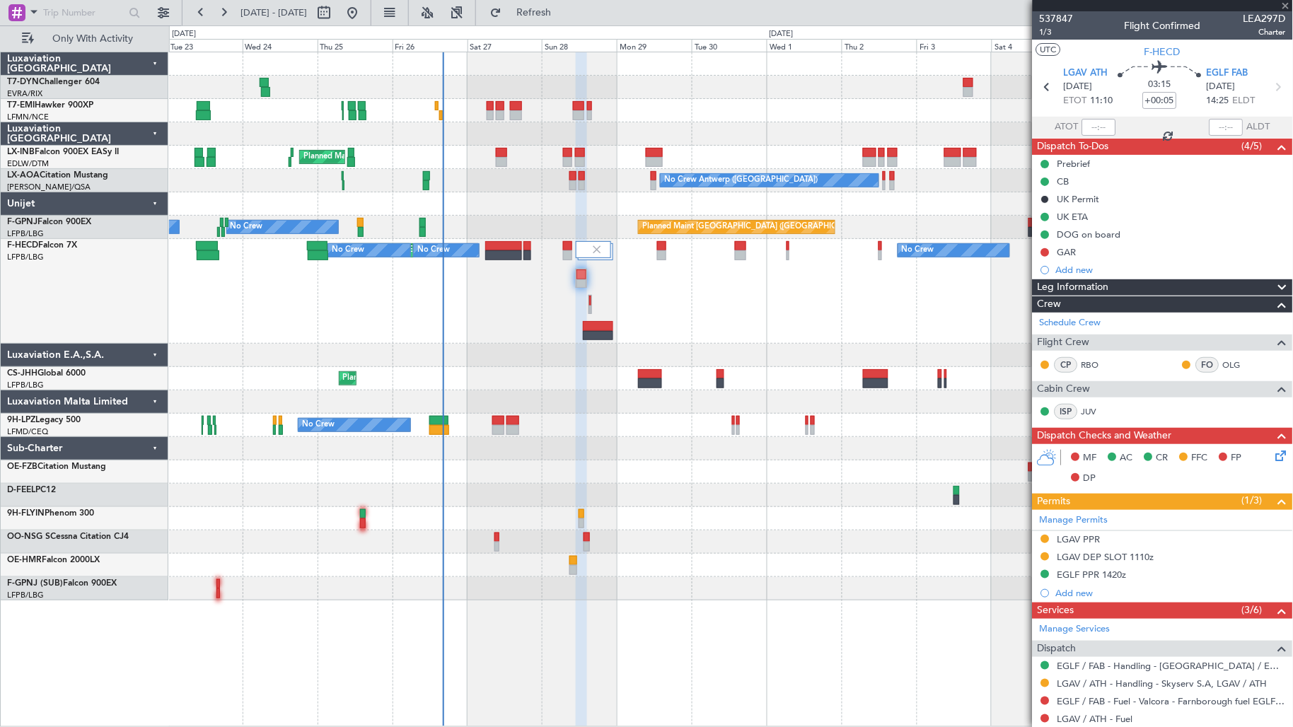
type input "0"
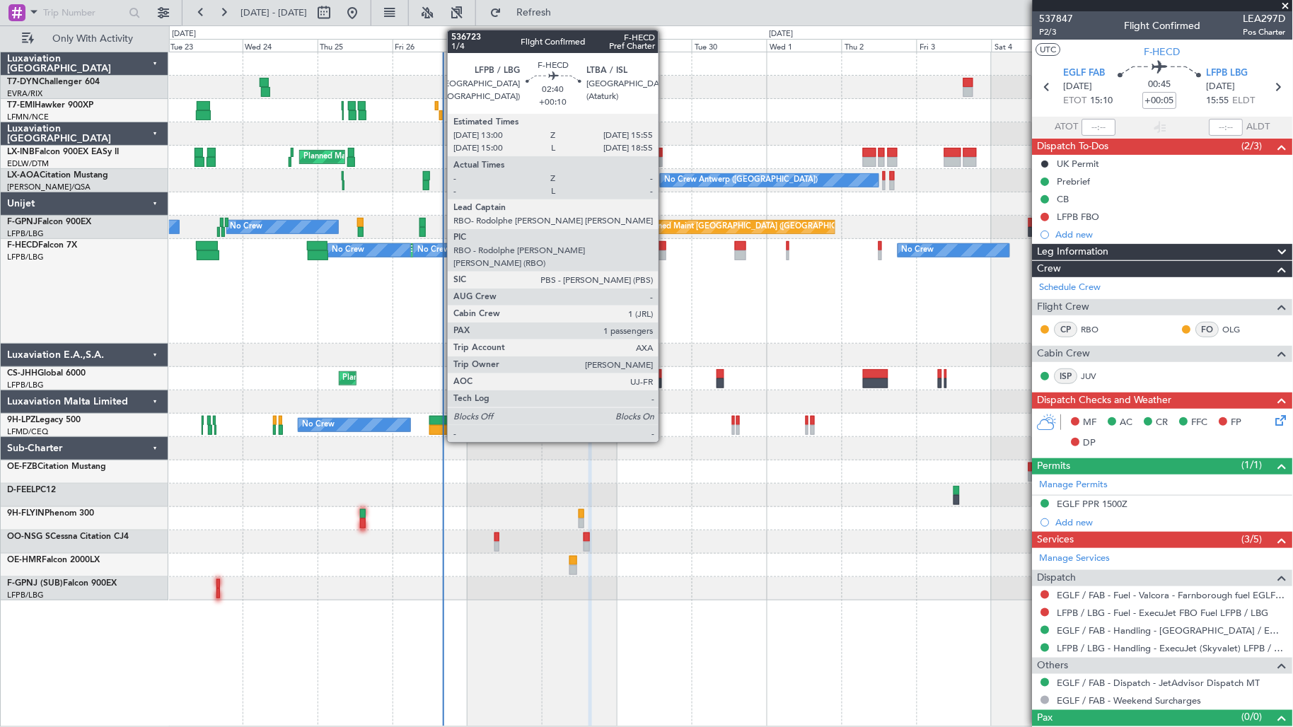
click at [665, 249] on div at bounding box center [661, 246] width 9 height 10
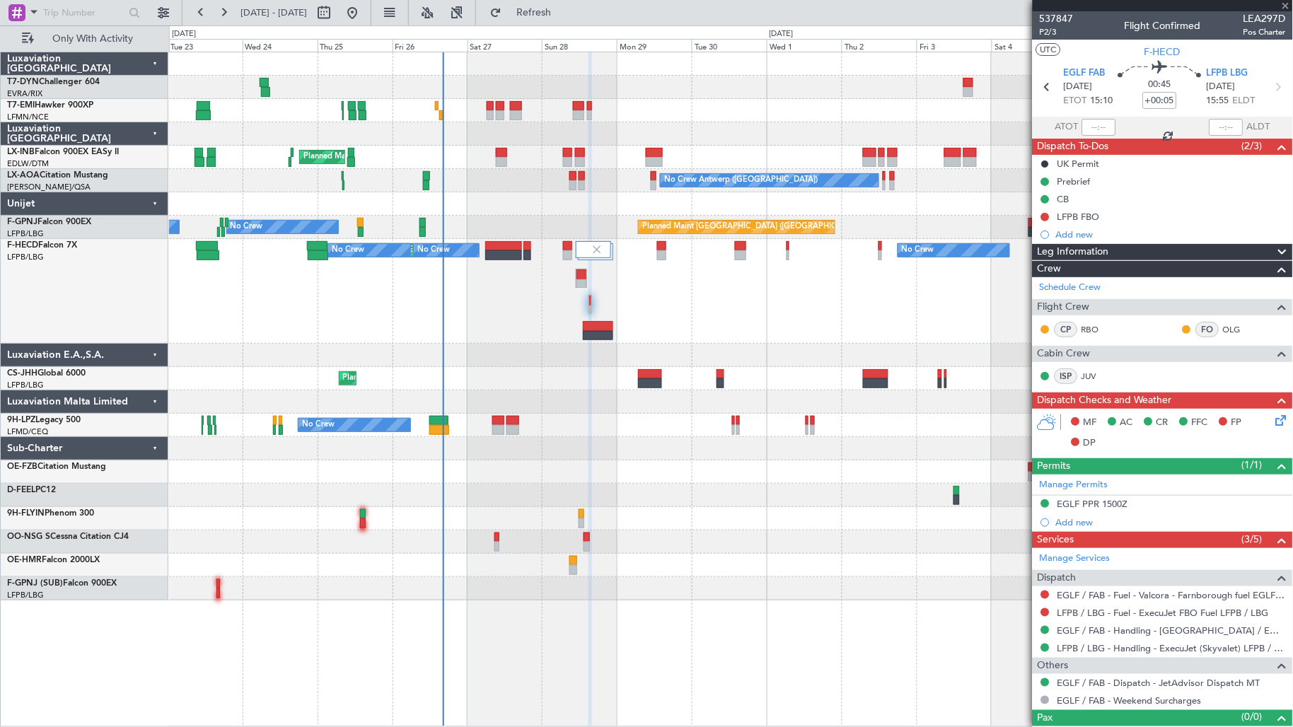
type input "+00:10"
type input "1"
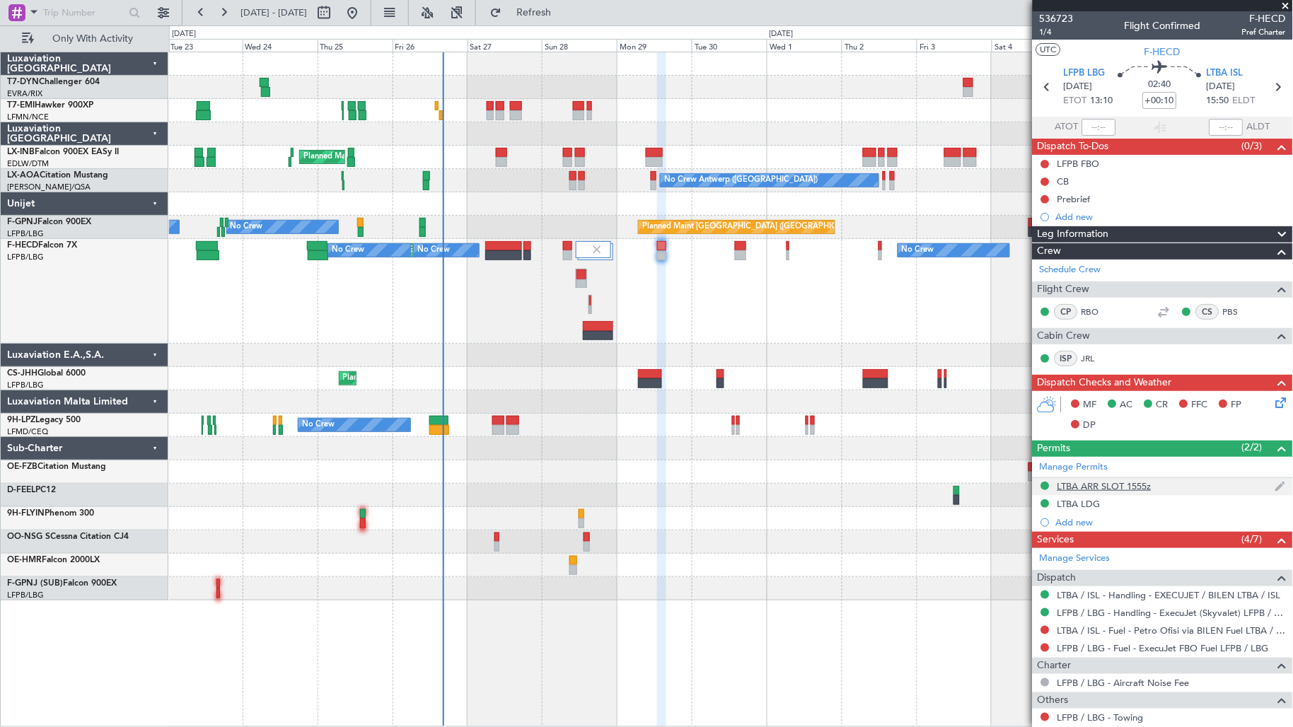
scroll to position [106, 0]
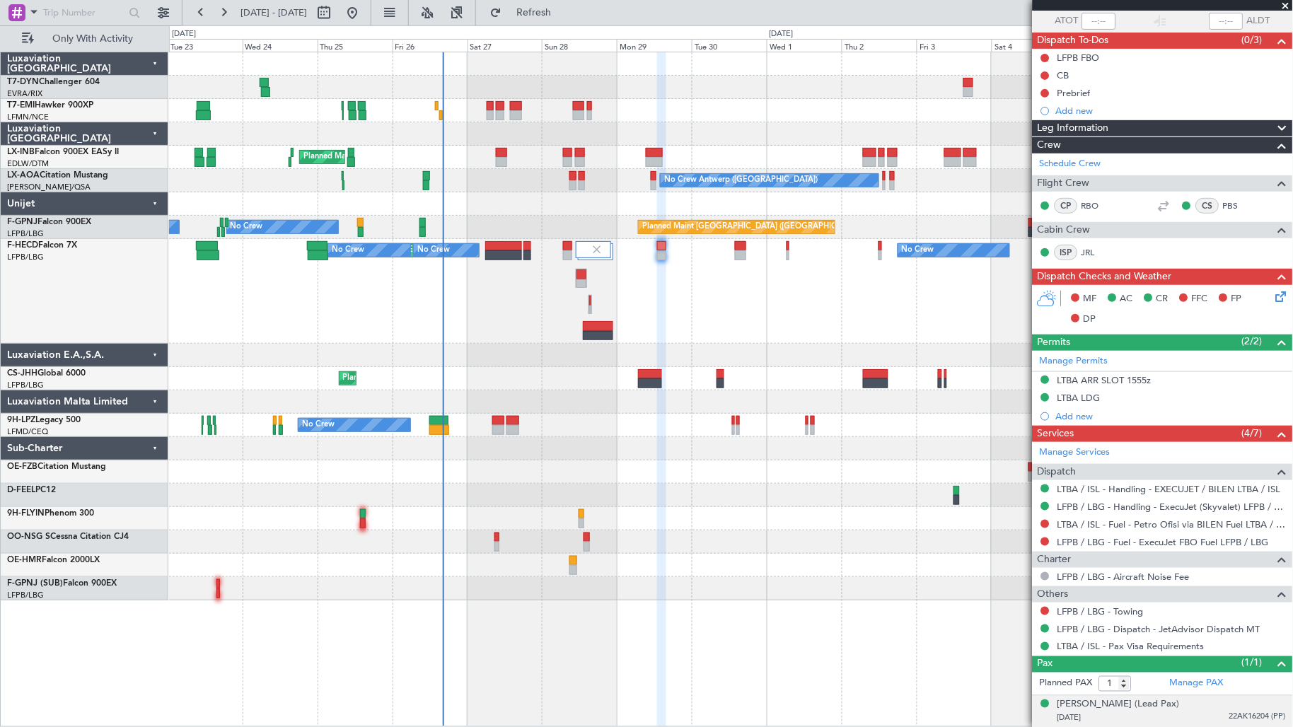
click at [1163, 654] on div "[DATE] 22AK16204 (PP)" at bounding box center [1171, 718] width 228 height 14
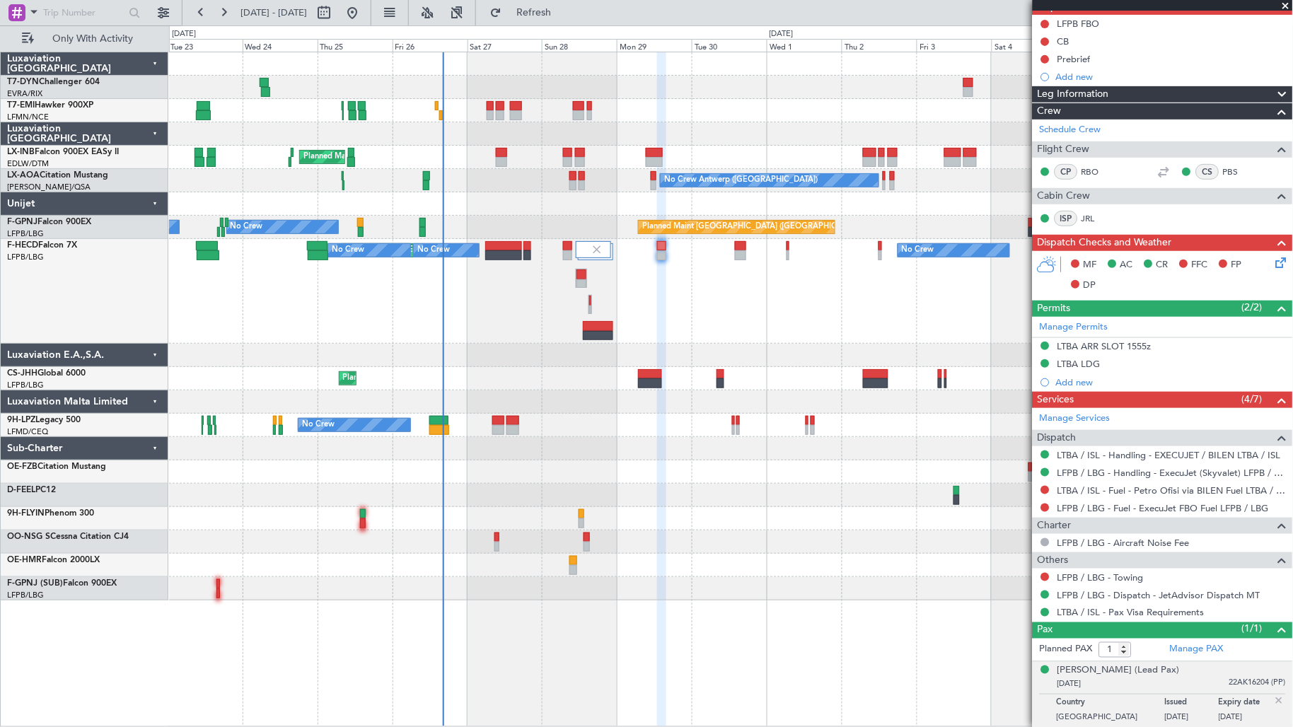
click at [489, 425] on div "No Crew AOG Maint Cannes ([GEOGRAPHIC_DATA]) [GEOGRAPHIC_DATA] ([GEOGRAPHIC_DAT…" at bounding box center [731, 425] width 1124 height 23
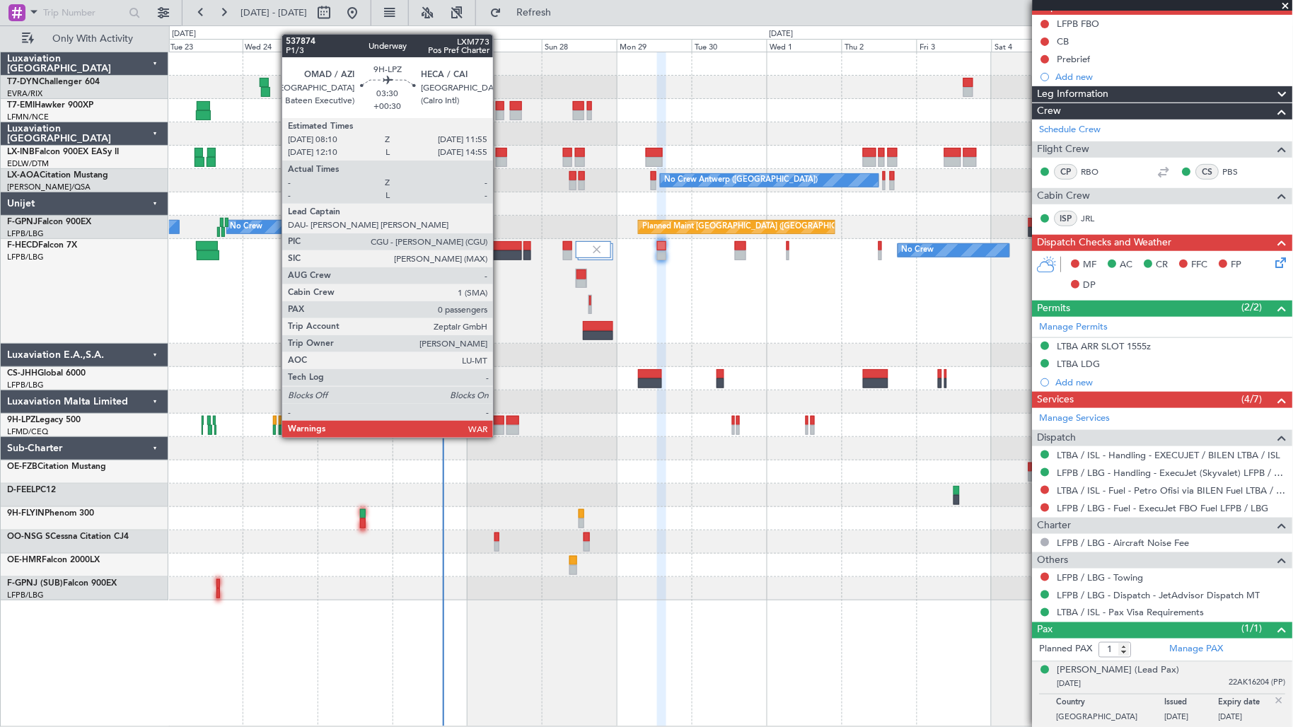
click at [500, 425] on div at bounding box center [498, 430] width 12 height 10
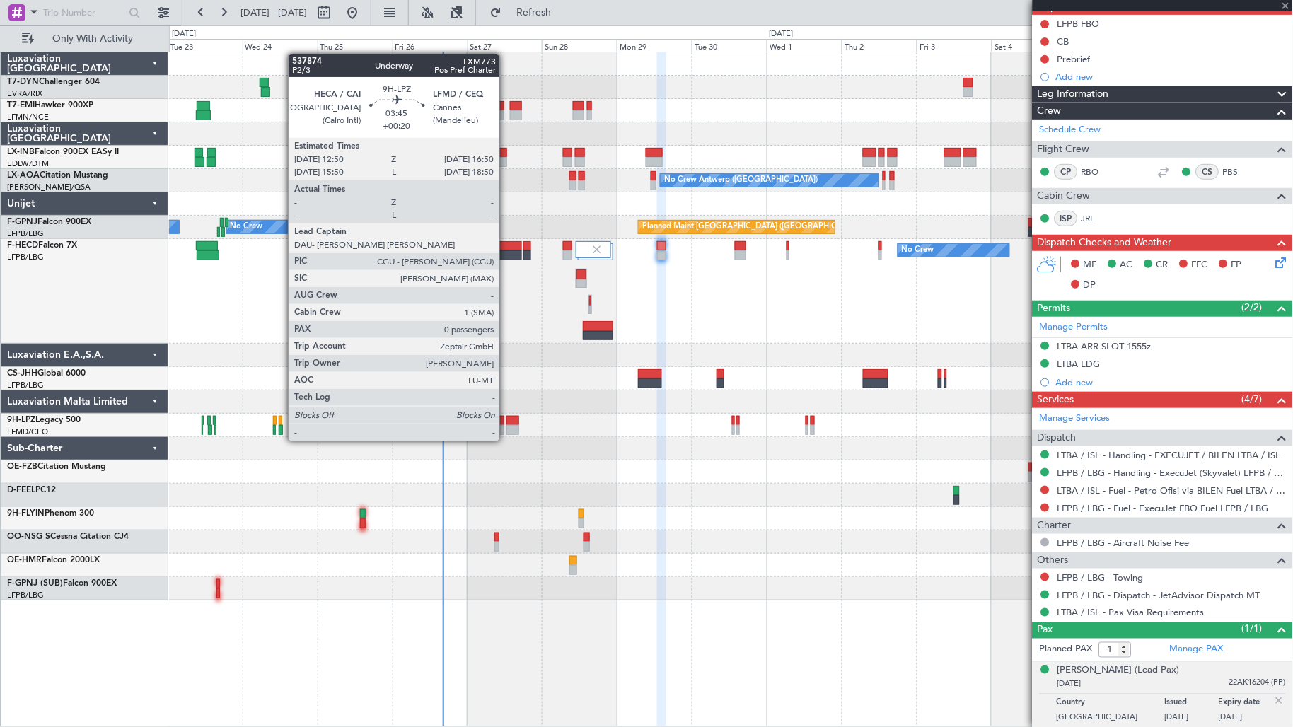
type input "+00:30"
type input "0"
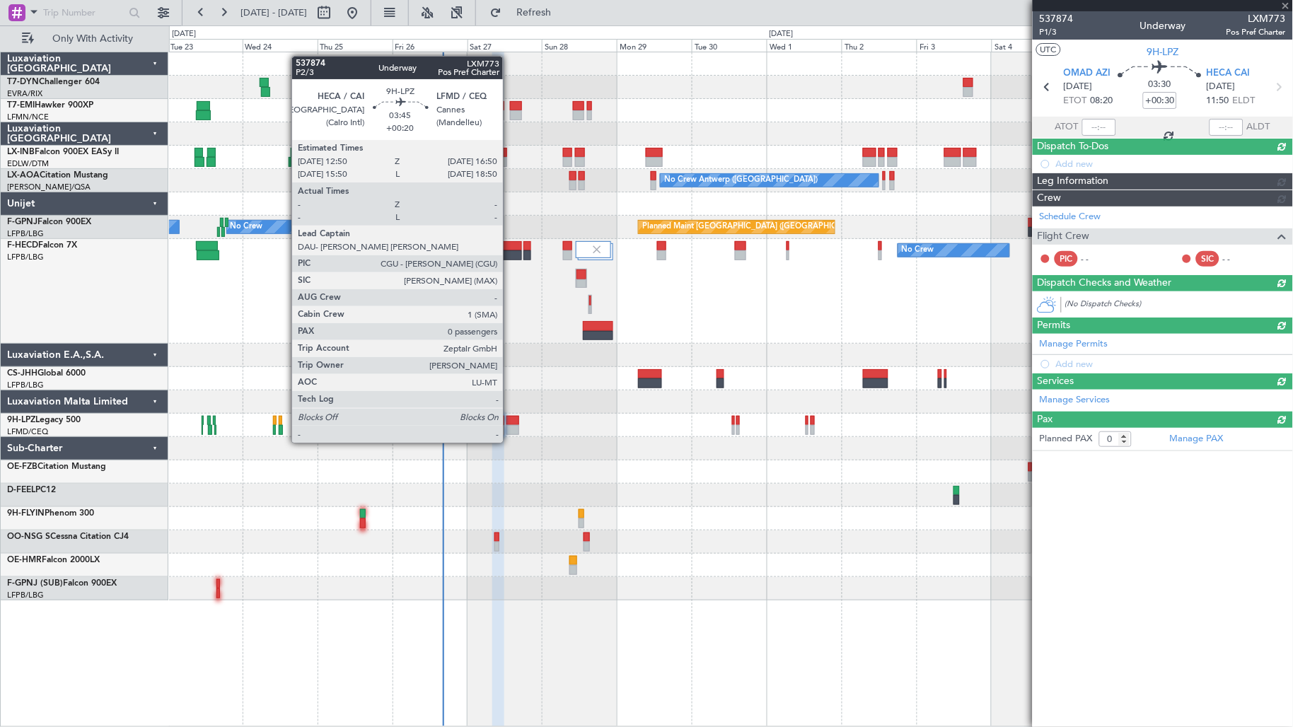
scroll to position [0, 0]
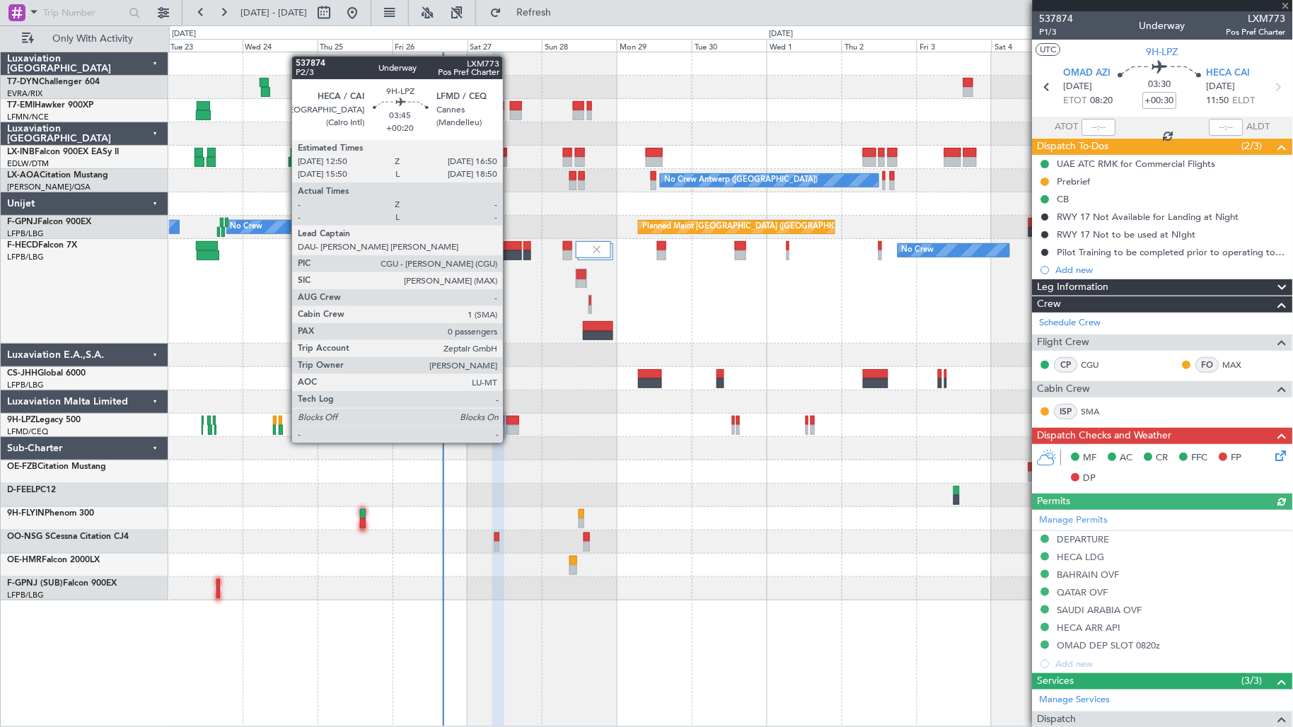
click at [510, 429] on div at bounding box center [512, 430] width 13 height 10
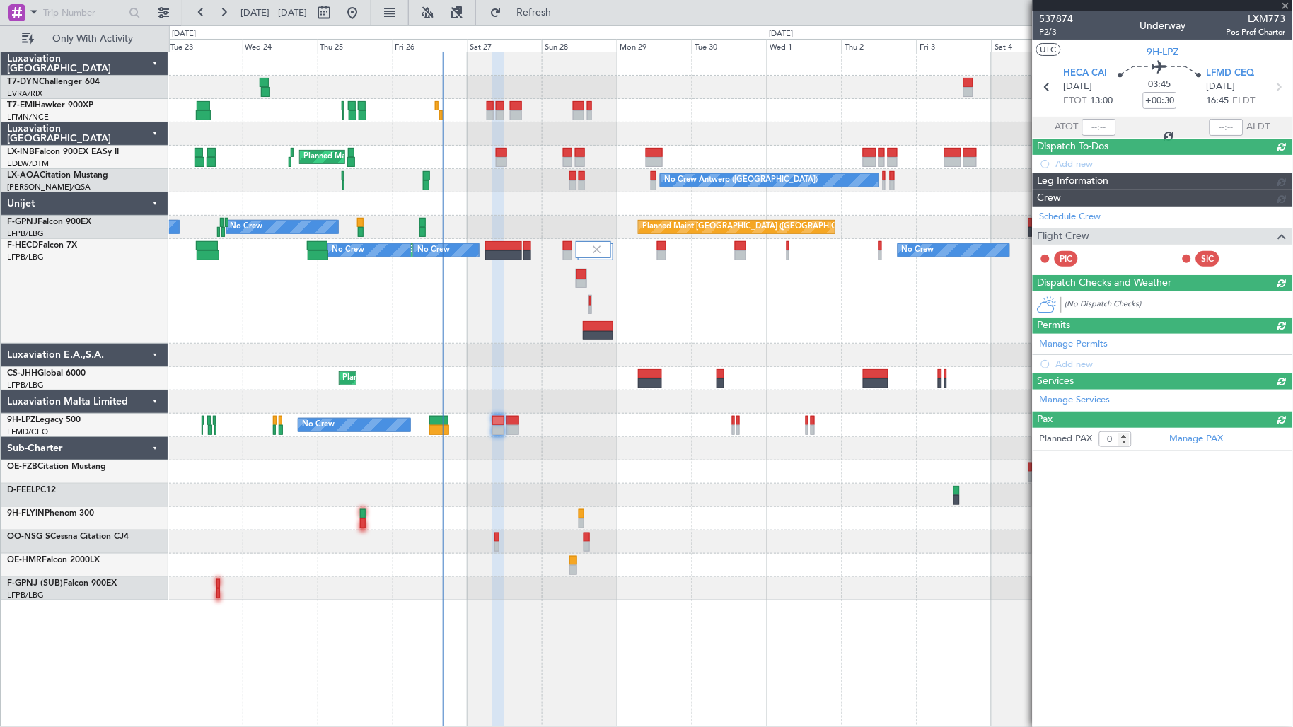
type input "+00:20"
